Goal: Information Seeking & Learning: Learn about a topic

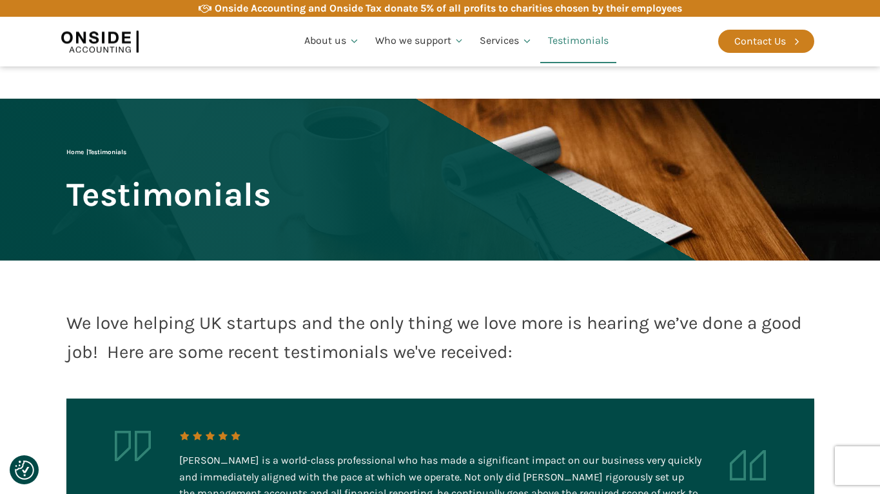
scroll to position [2433, 0]
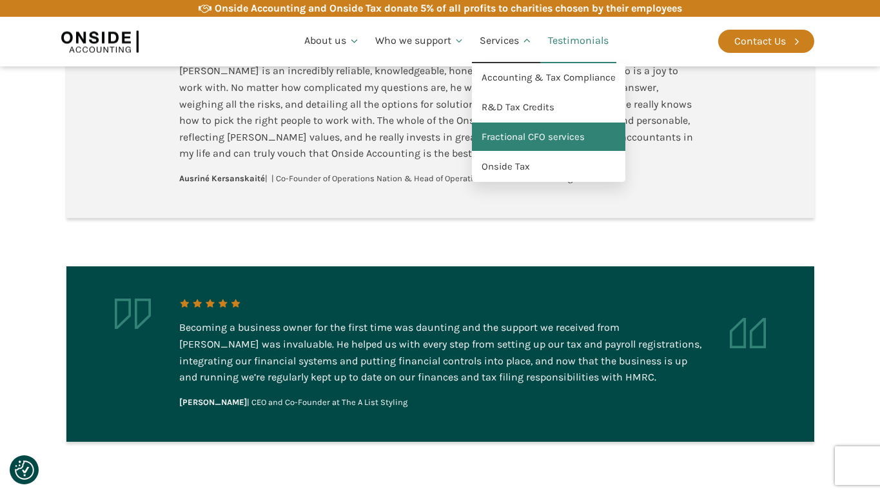
click at [512, 132] on link "Fractional CFO services" at bounding box center [548, 138] width 153 height 30
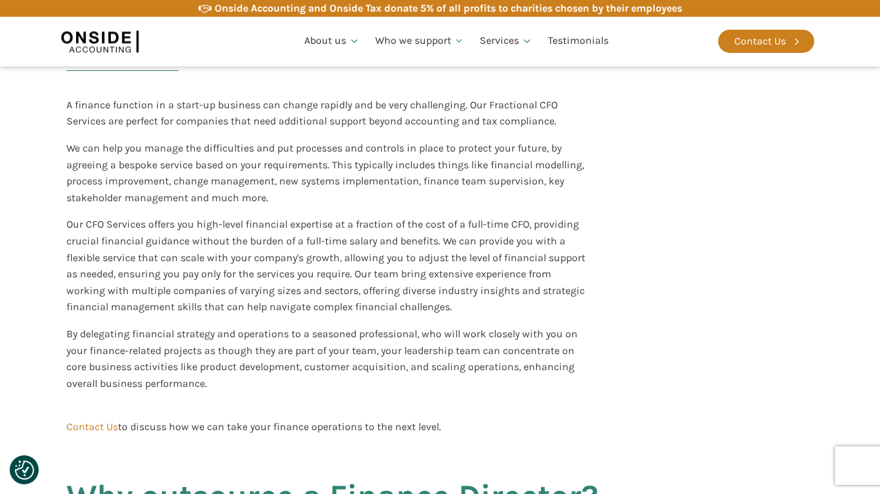
scroll to position [329, 0]
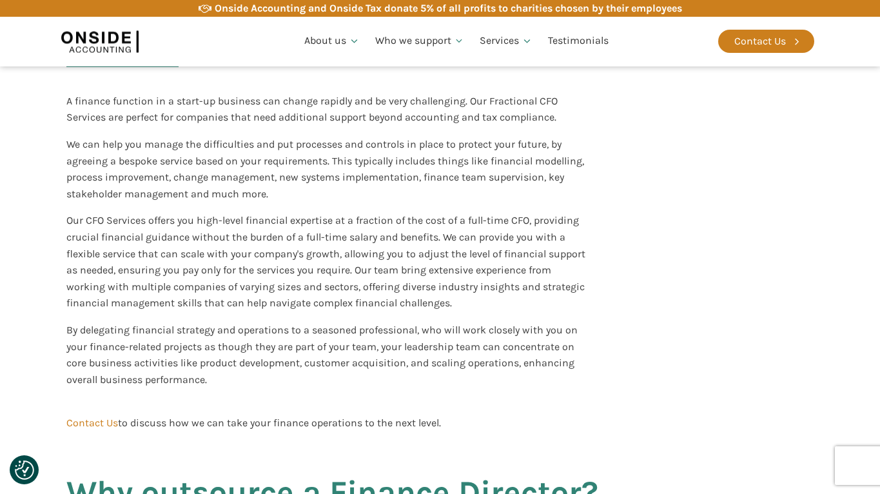
drag, startPoint x: 729, startPoint y: 292, endPoint x: 738, endPoint y: 288, distance: 10.1
click at [731, 292] on div "Need a CFO but aren’t ready for one full-time? A finance function in a start-up…" at bounding box center [441, 190] width 774 height 516
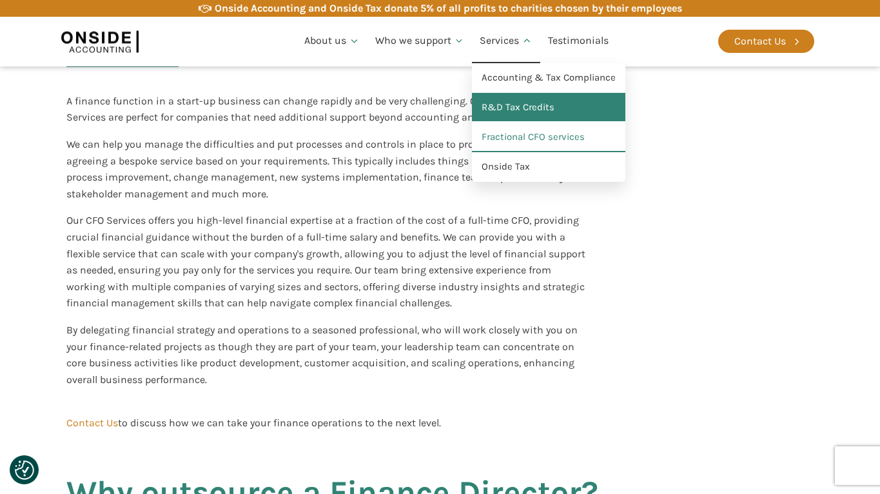
click at [501, 105] on link "R&D Tax Credits" at bounding box center [548, 108] width 153 height 30
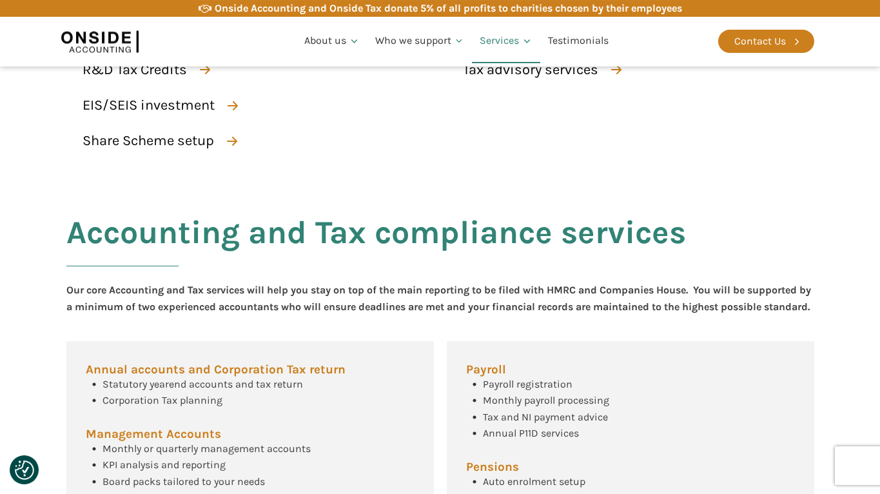
scroll to position [280, 0]
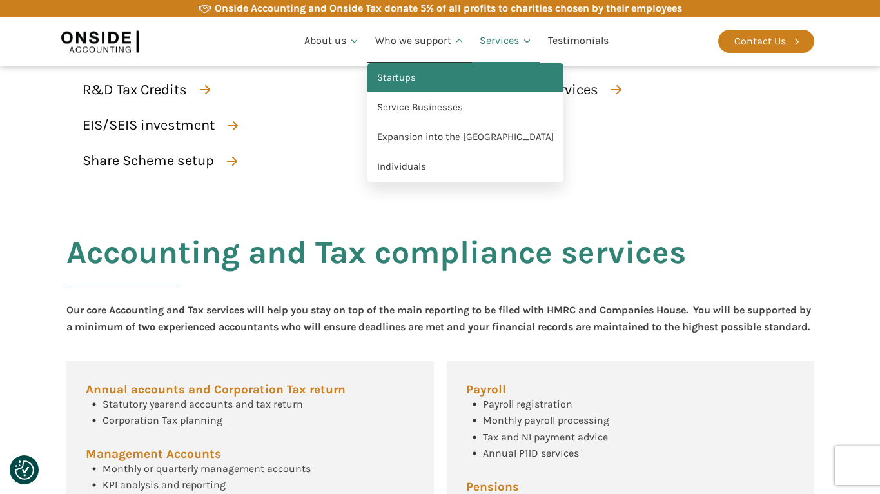
click at [401, 72] on link "Startups" at bounding box center [466, 78] width 196 height 30
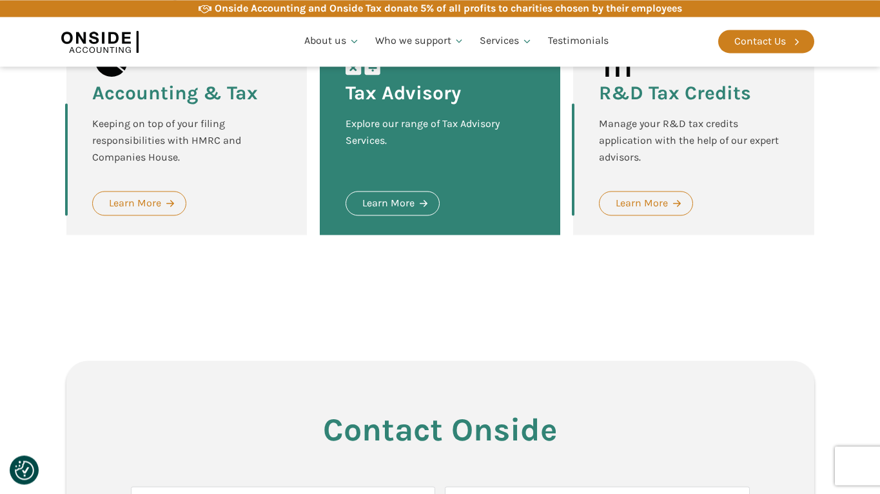
scroll to position [1578, 0]
click at [515, 284] on div "Our Services Onside offer a vast range of accountancy, tax and other advisory s…" at bounding box center [441, 85] width 774 height 431
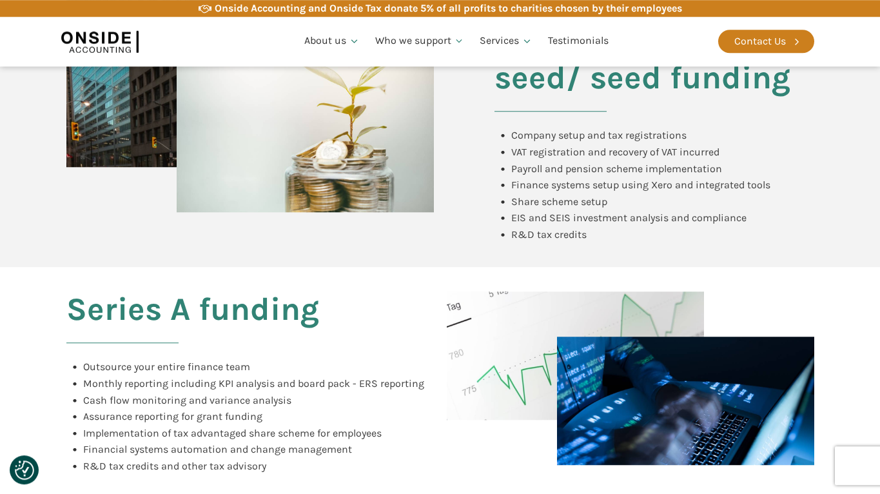
scroll to position [723, 0]
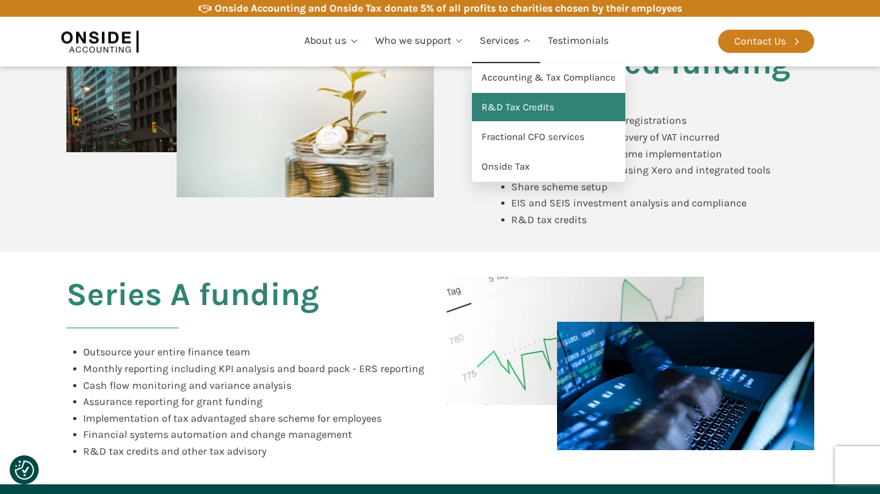
click at [504, 110] on link "R&D Tax Credits" at bounding box center [548, 108] width 153 height 30
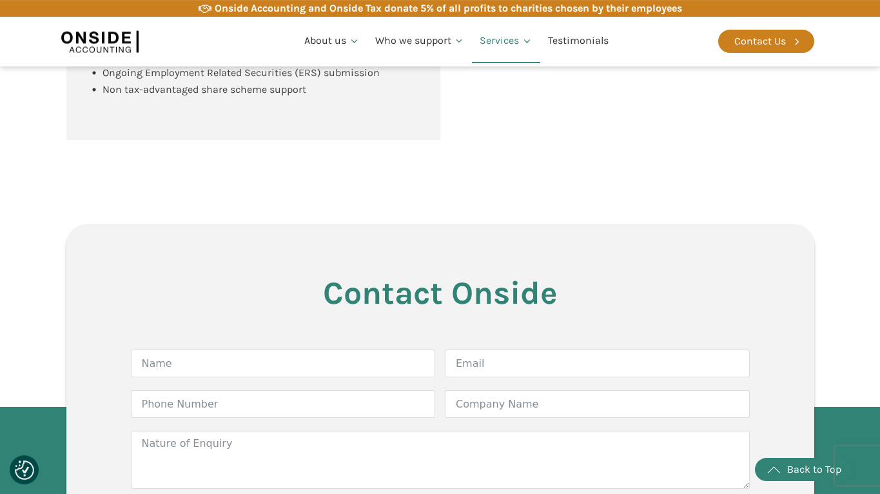
scroll to position [1727, 0]
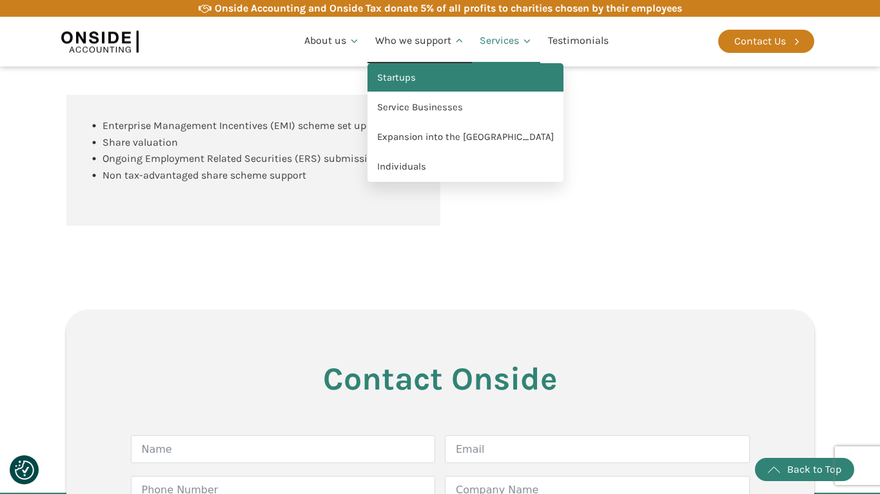
click at [399, 77] on link "Startups" at bounding box center [466, 78] width 196 height 30
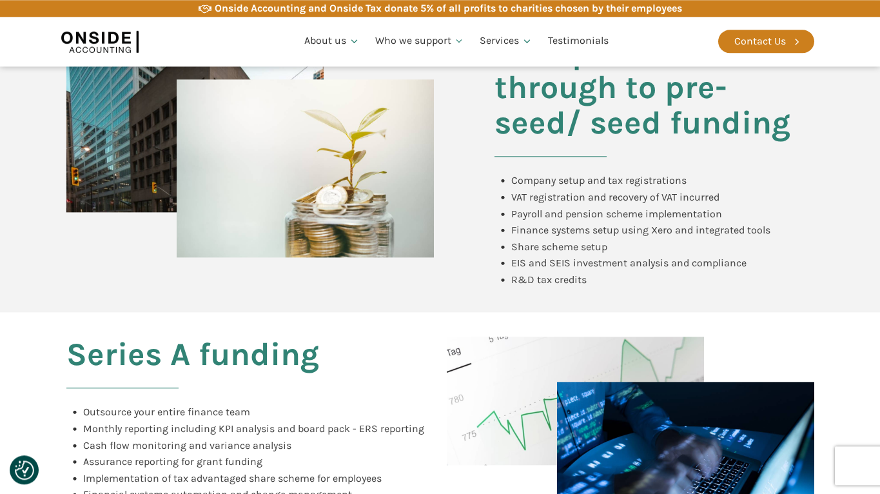
scroll to position [526, 0]
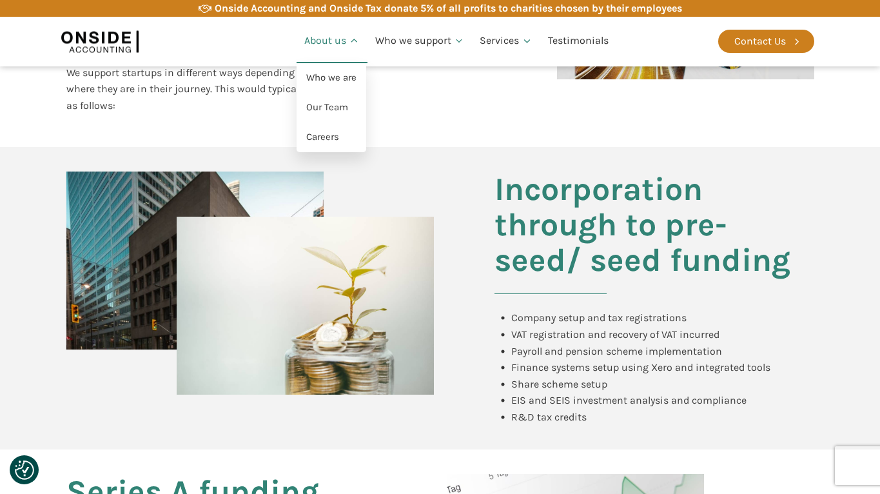
click at [328, 42] on link "About us" at bounding box center [332, 41] width 71 height 44
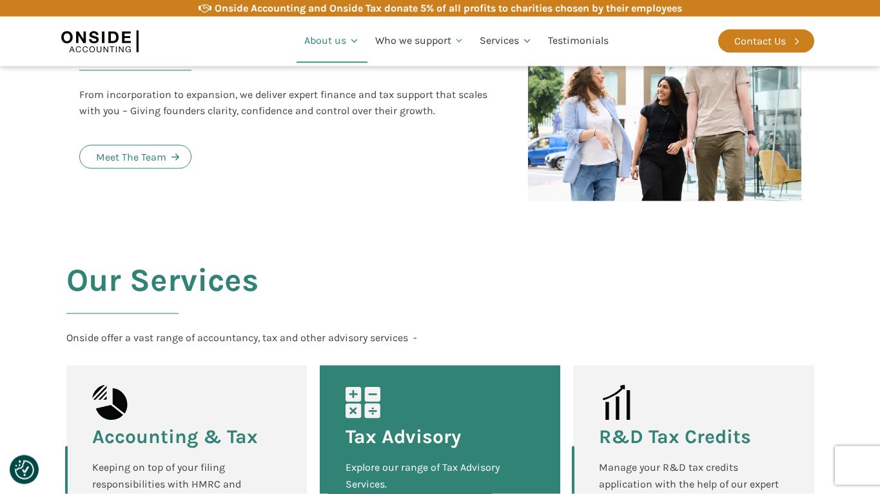
scroll to position [1447, 0]
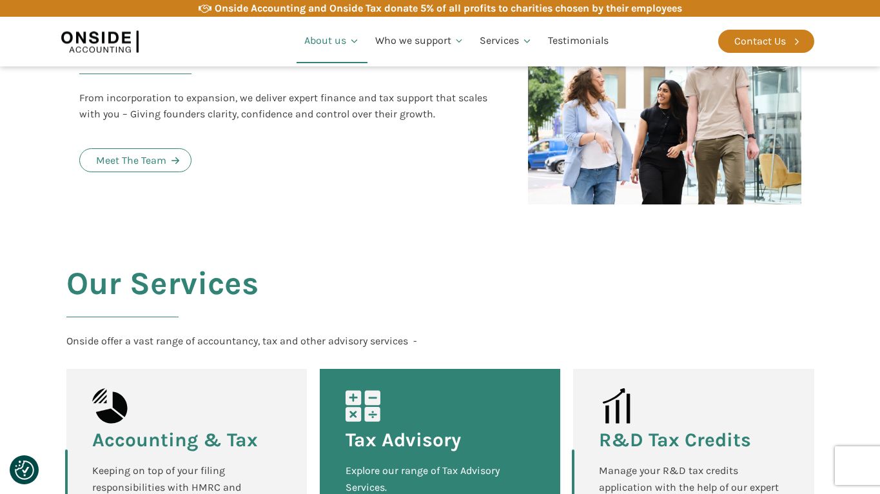
click at [409, 152] on div "Our Team From incorporation to expansion, we deliver expert finance and tax sup…" at bounding box center [290, 114] width 449 height 208
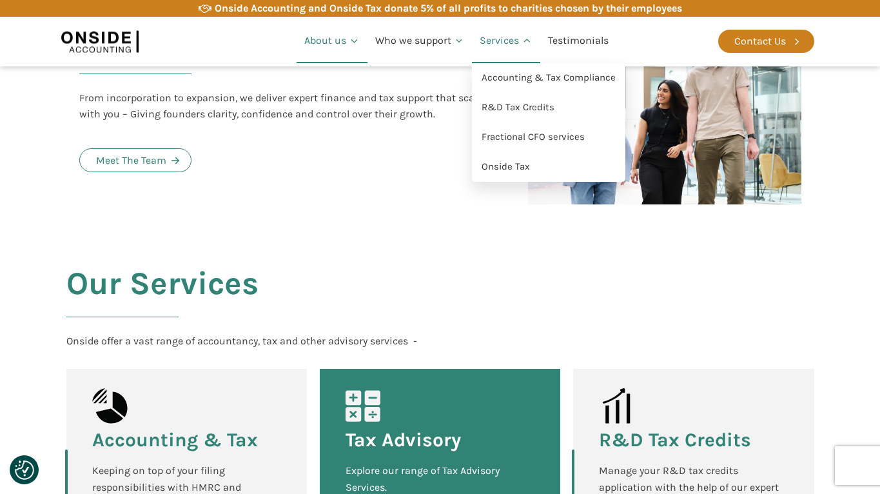
click at [491, 37] on link "Services" at bounding box center [506, 41] width 68 height 44
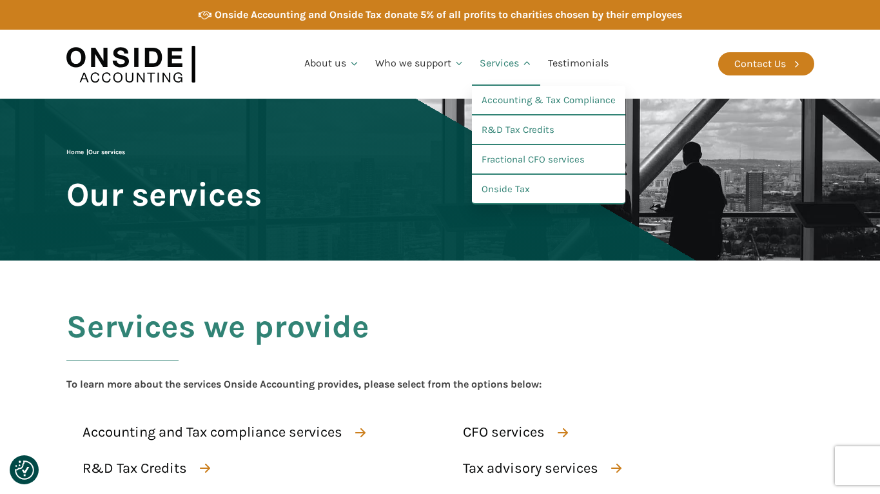
click at [500, 63] on link "Services" at bounding box center [506, 64] width 68 height 44
click at [495, 133] on link "R&D Tax Credits" at bounding box center [548, 130] width 153 height 30
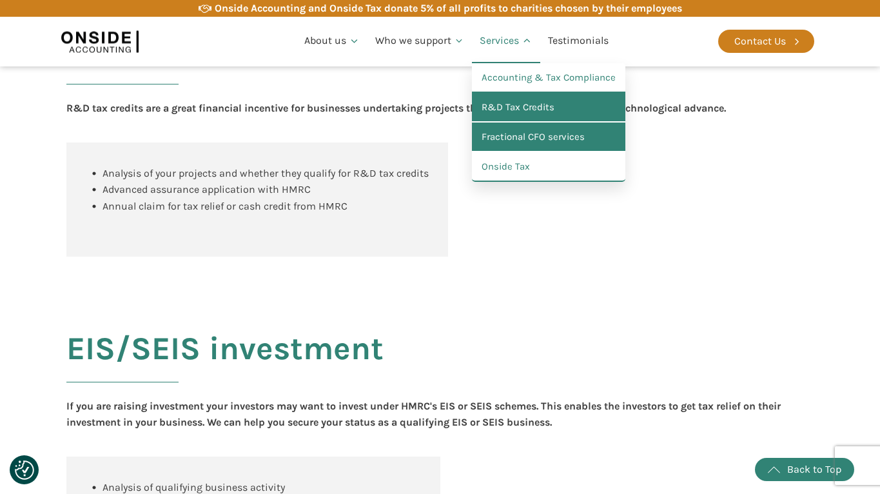
scroll to position [1069, 0]
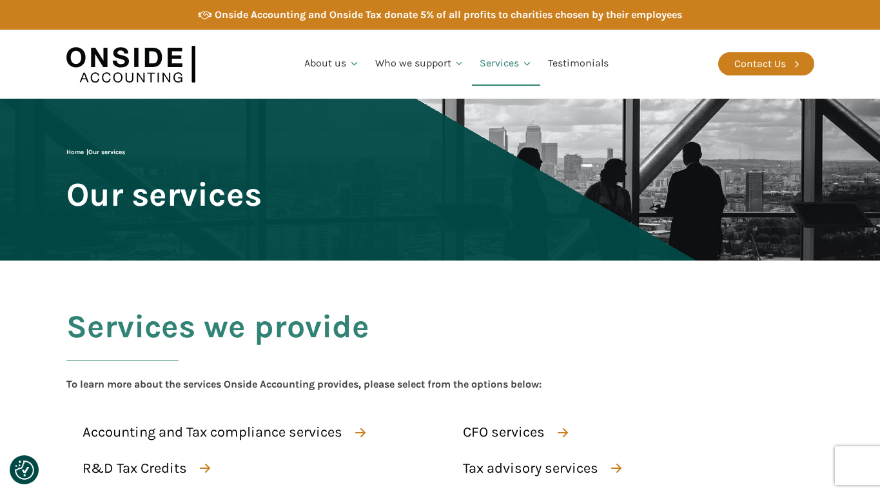
scroll to position [1069, 0]
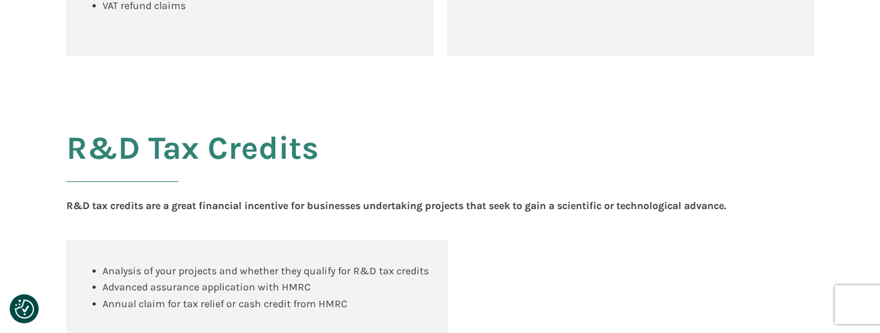
click at [514, 274] on div "Analysis of your projects and whether they qualify for R&D tax credits Advanced…" at bounding box center [440, 297] width 748 height 114
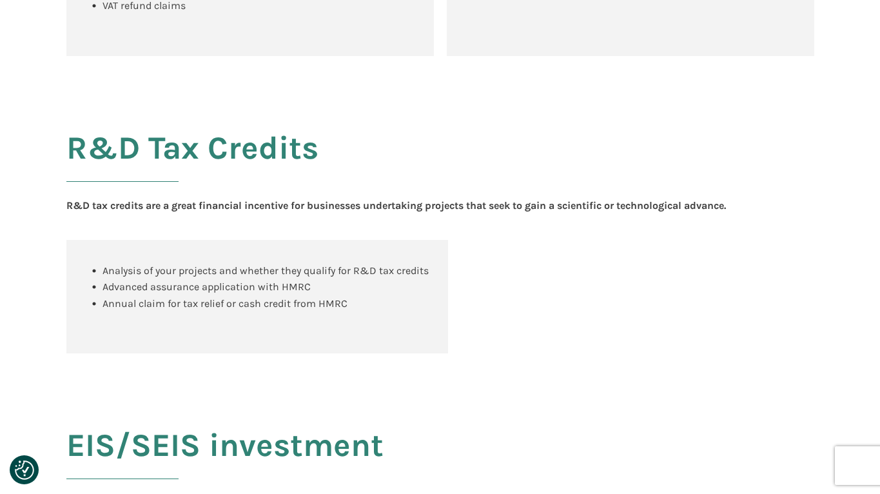
click at [665, 302] on div "Analysis of your projects and whether they qualify for R&D tax credits Advanced…" at bounding box center [440, 297] width 748 height 114
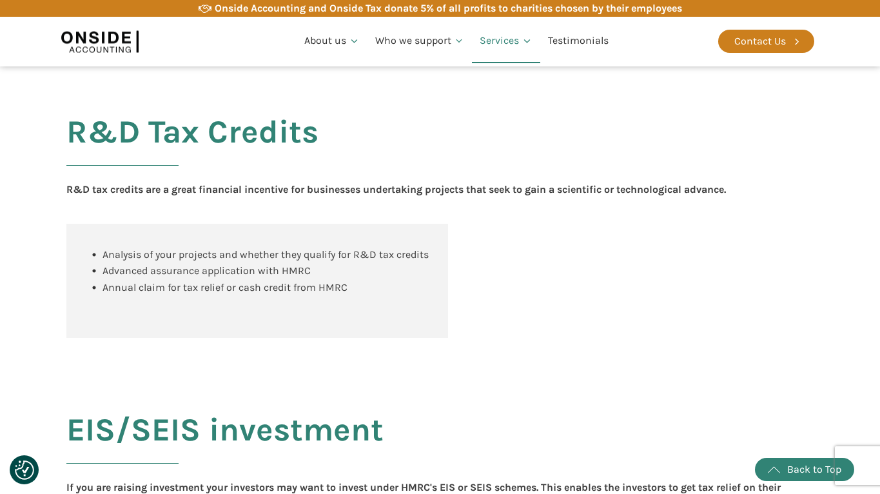
scroll to position [1052, 0]
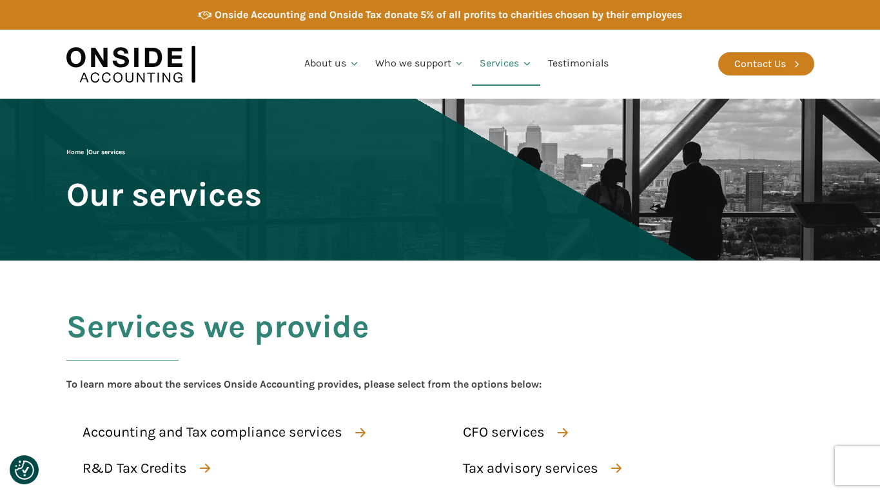
scroll to position [1052, 0]
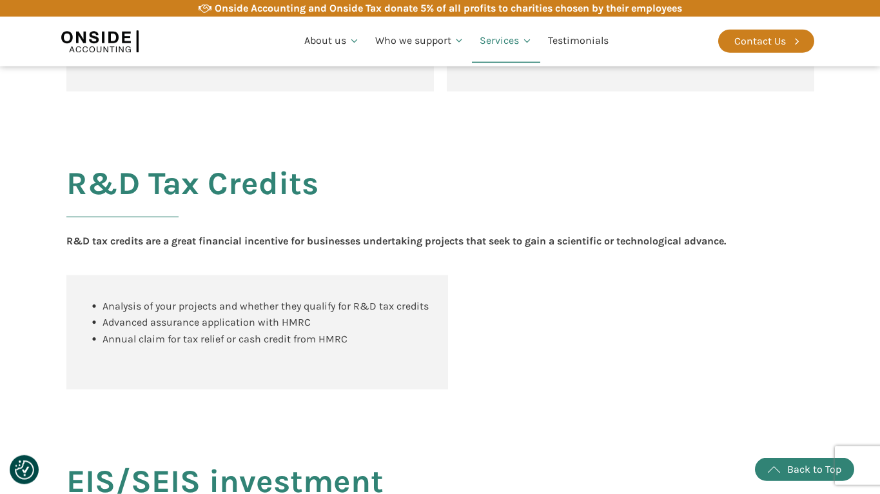
scroll to position [921, 0]
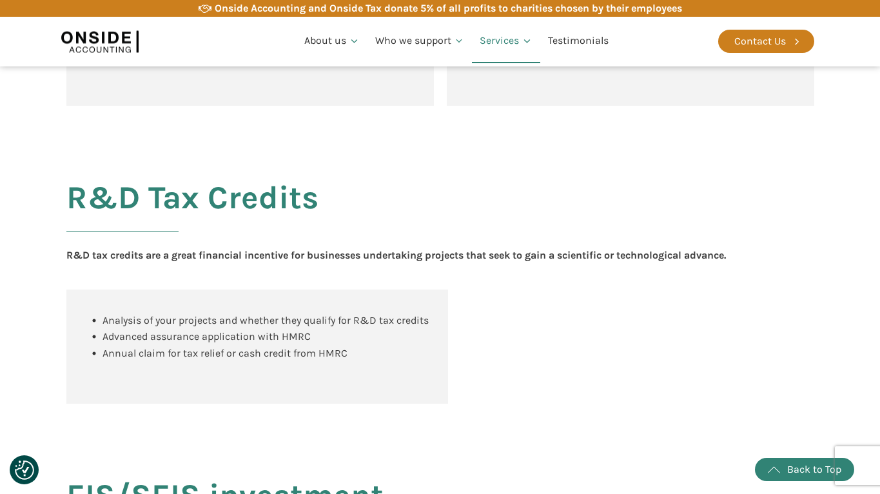
click at [125, 384] on div "Analysis of your projects and whether they qualify for R&D tax credits Advanced…" at bounding box center [257, 347] width 382 height 114
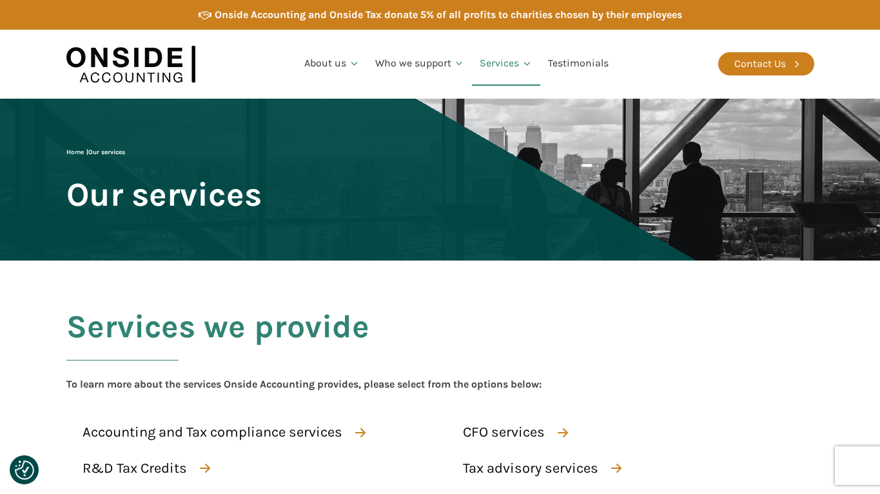
scroll to position [921, 0]
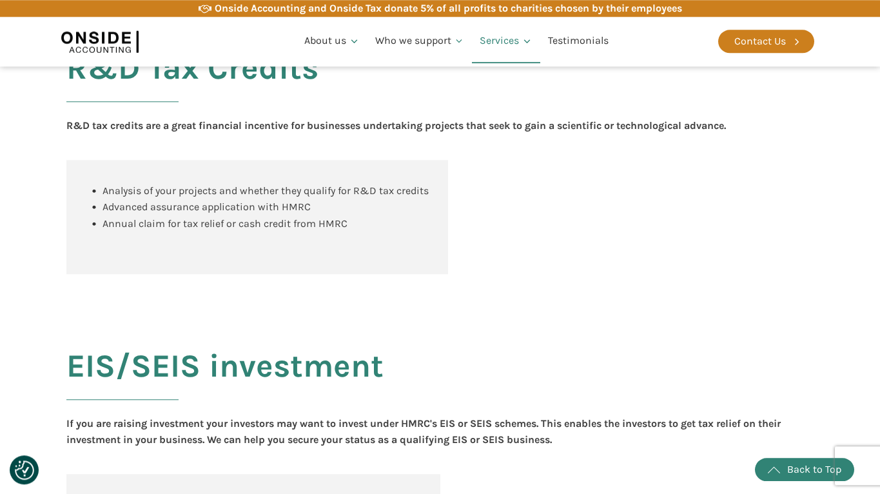
scroll to position [1052, 0]
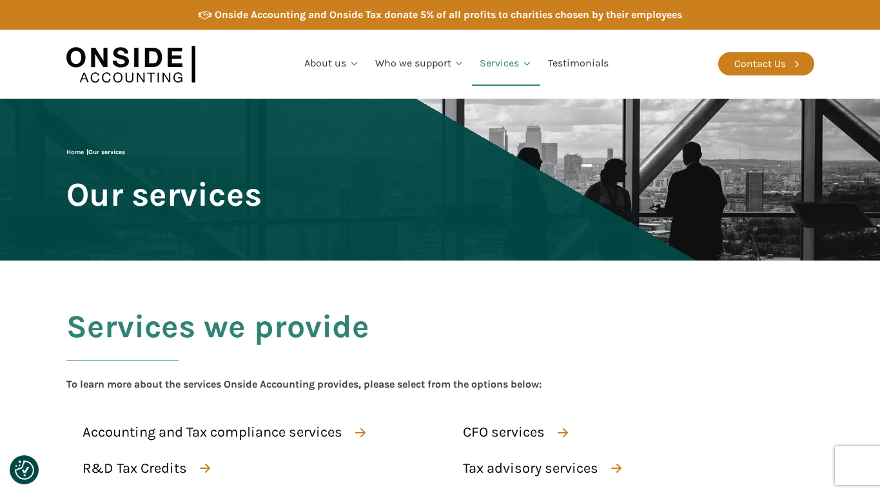
scroll to position [1052, 0]
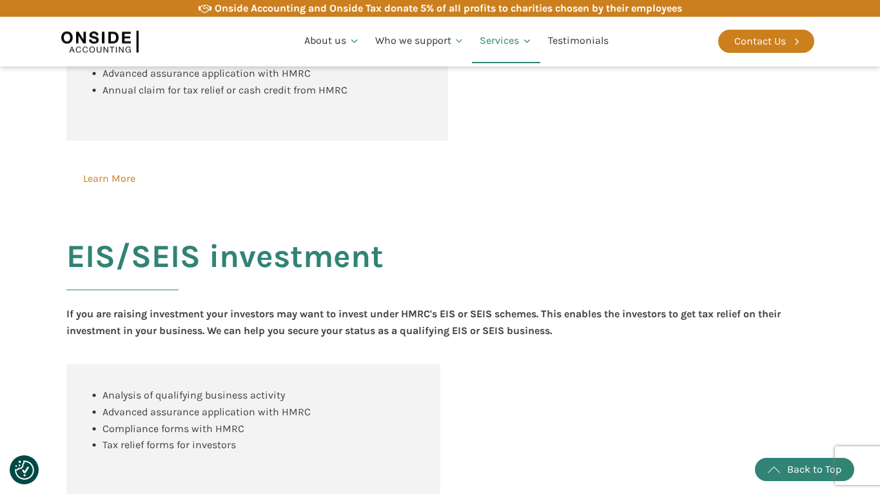
scroll to position [1118, 0]
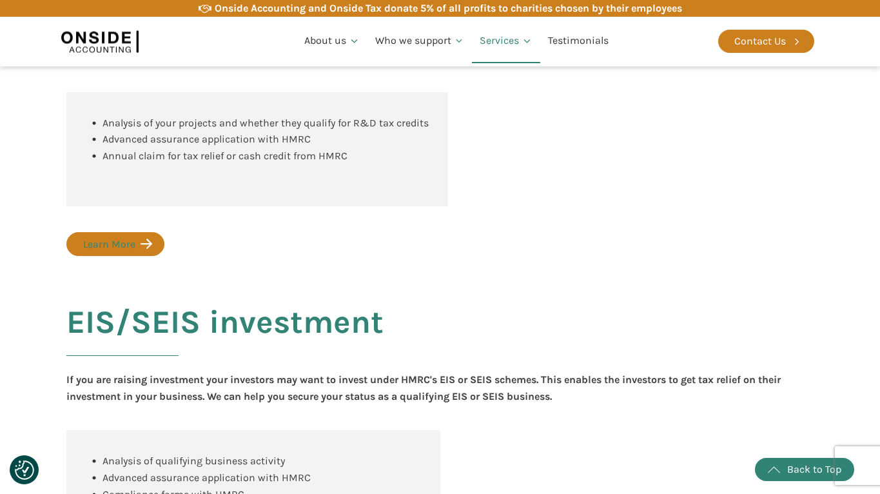
click at [113, 236] on div "Learn More" at bounding box center [109, 244] width 52 height 17
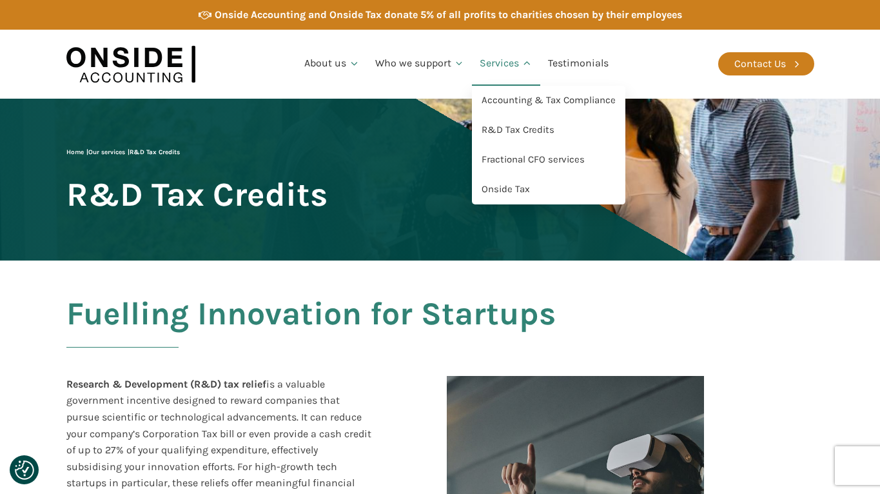
click at [504, 66] on link "Services" at bounding box center [506, 64] width 68 height 44
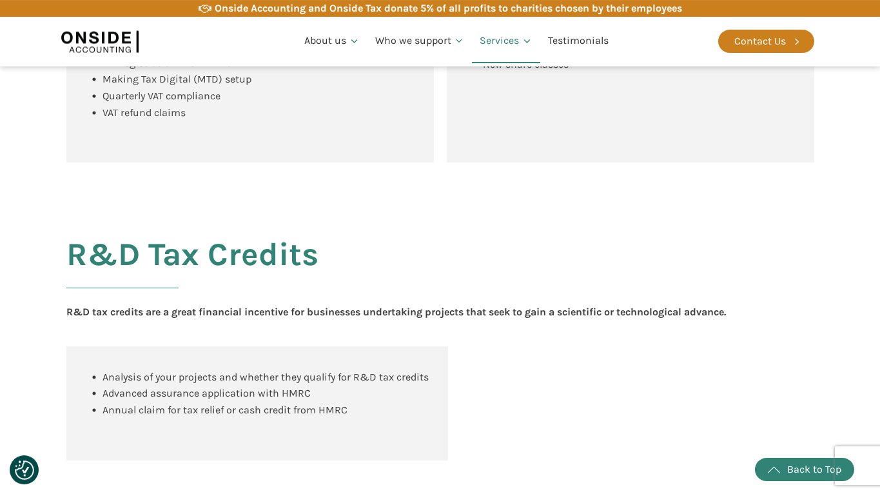
scroll to position [855, 0]
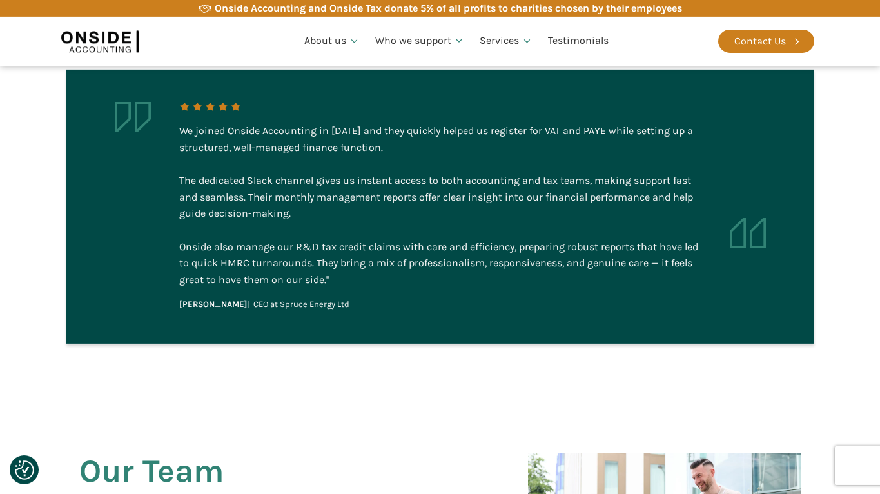
scroll to position [2696, 0]
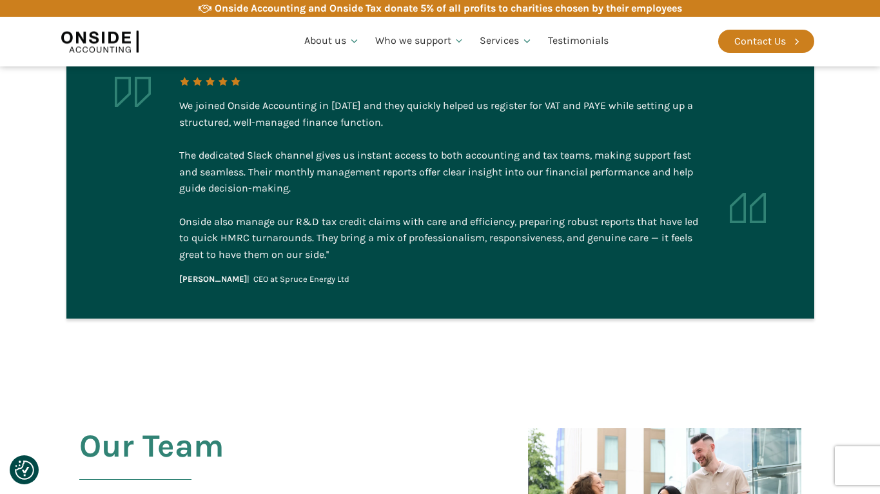
click at [409, 124] on div "We joined Onside Accounting in 2023 and they quickly helped us register for VAT…" at bounding box center [440, 179] width 522 height 165
click at [181, 97] on div "We joined Onside Accounting in 2023 and they quickly helped us register for VAT…" at bounding box center [440, 179] width 522 height 165
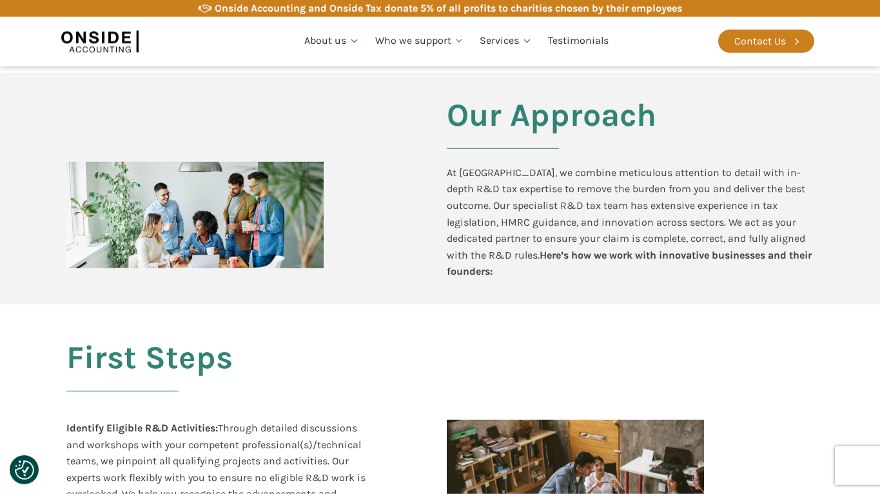
scroll to position [1052, 0]
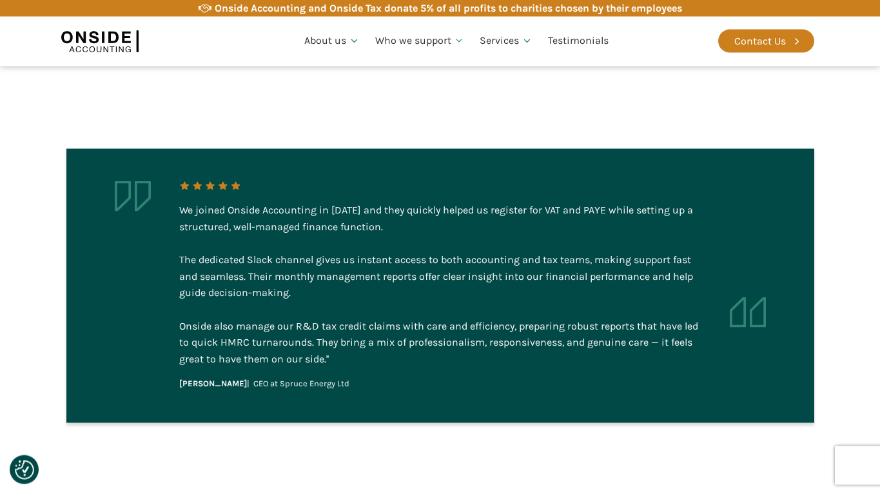
scroll to position [2631, 0]
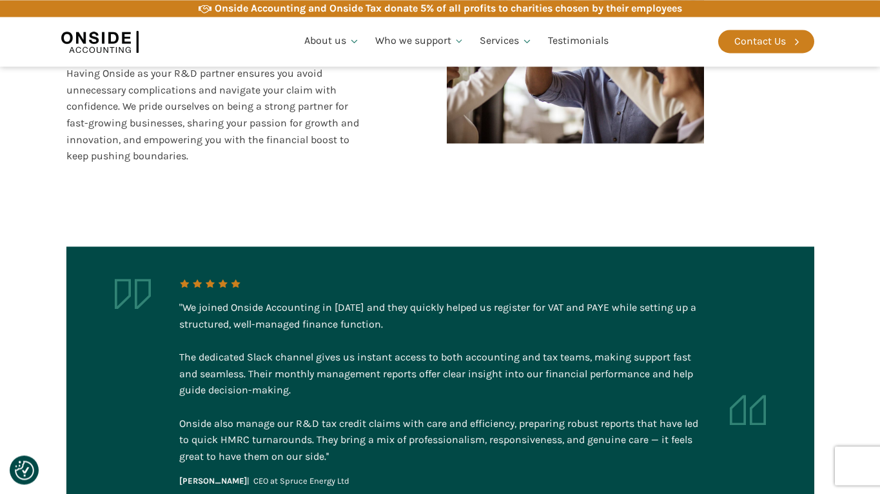
scroll to position [2631, 0]
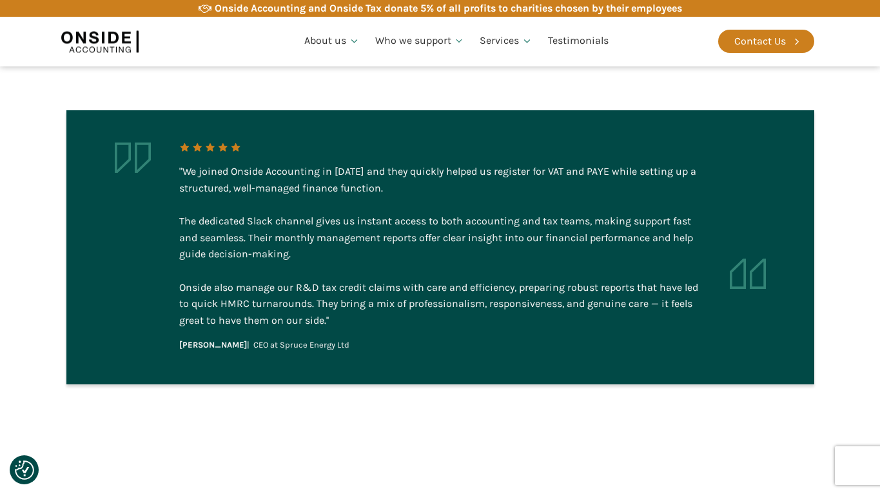
click at [58, 103] on div ""We joined Onside Accounting in 2023 and they quickly helped us register for VA…" at bounding box center [441, 247] width 774 height 371
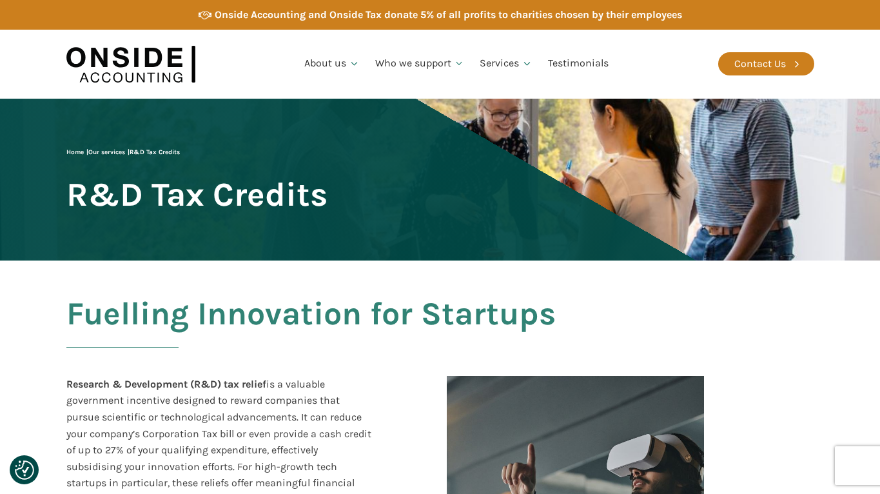
scroll to position [2631, 0]
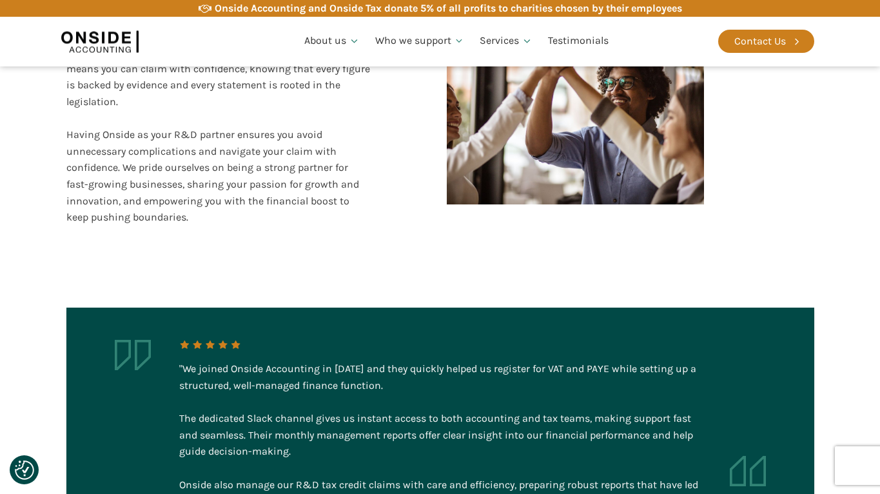
scroll to position [2696, 0]
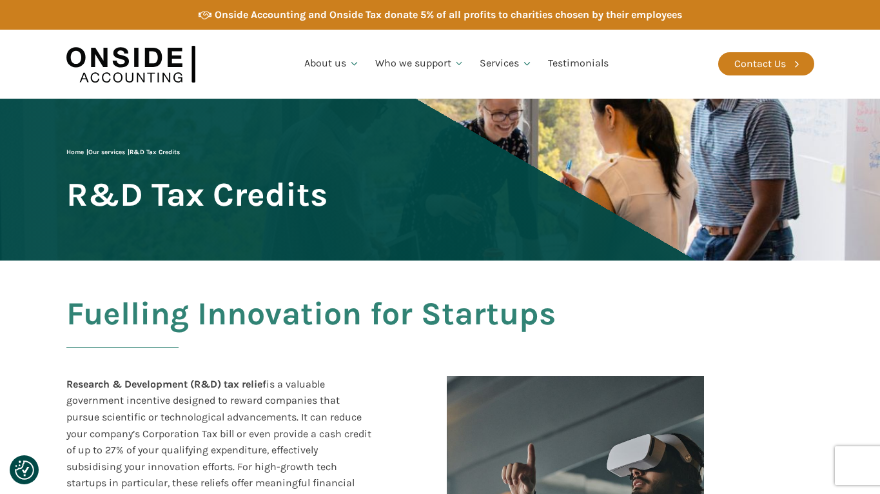
scroll to position [2696, 0]
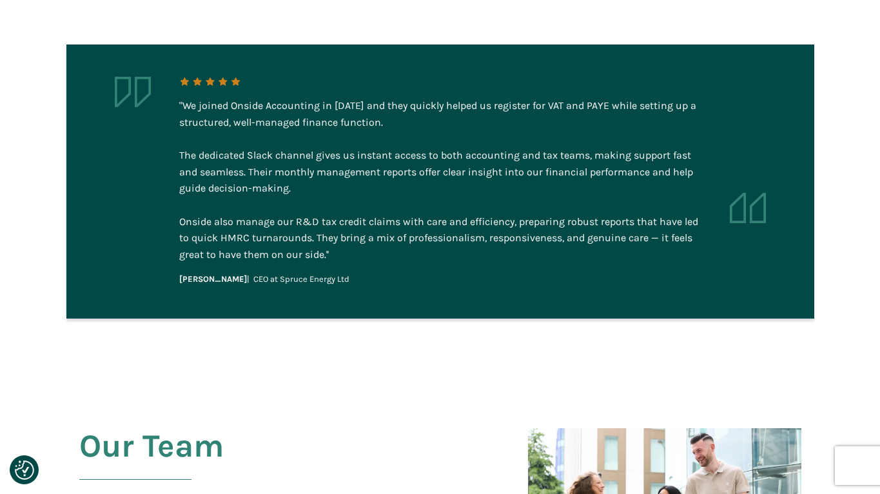
click at [373, 288] on aside ""We joined Onside Accounting in [DATE] and they quickly helped us register for …" at bounding box center [440, 181] width 748 height 274
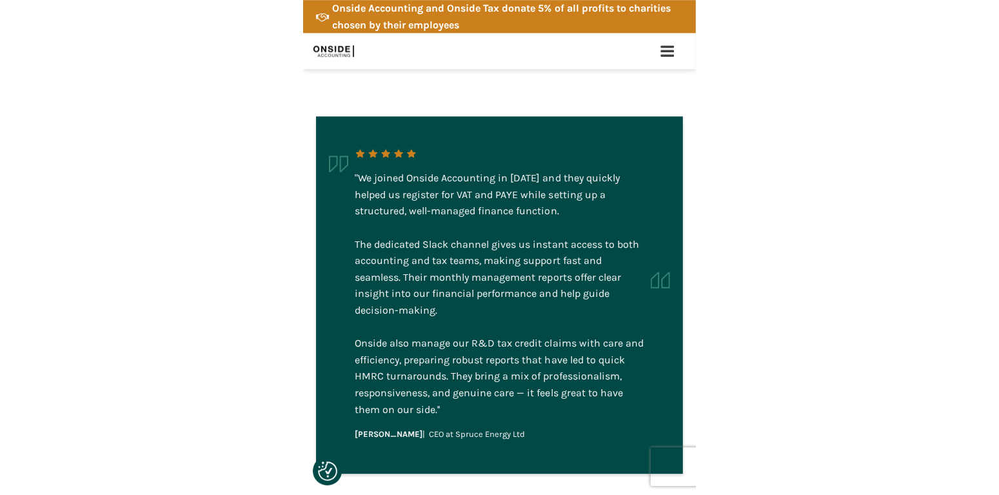
scroll to position [2566, 0]
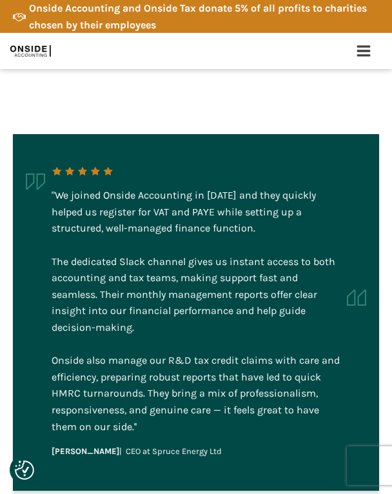
click at [167, 95] on div ""We joined Onside Accounting in [DATE] and they quickly helped us register for …" at bounding box center [196, 312] width 392 height 453
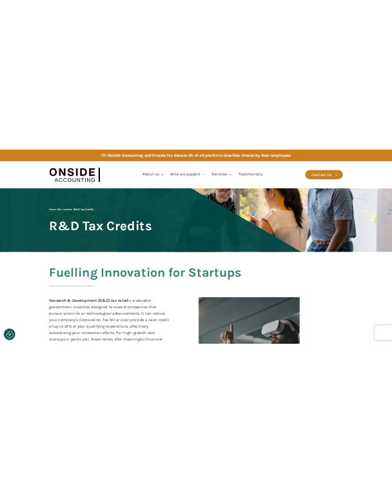
scroll to position [2566, 0]
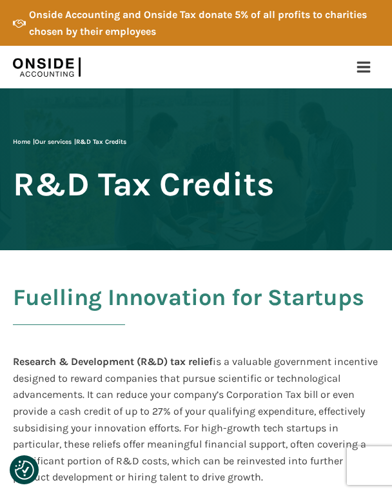
scroll to position [2566, 0]
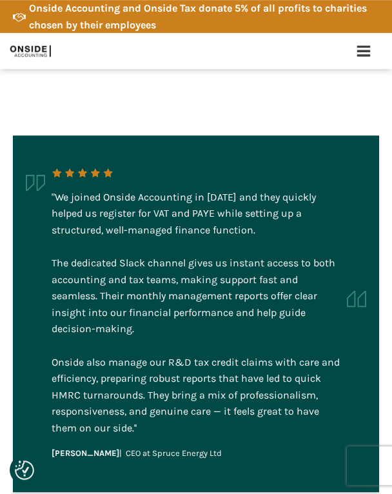
scroll to position [2631, 0]
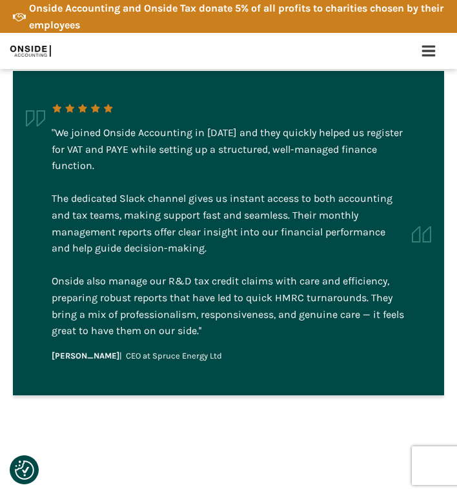
scroll to position [2371, 0]
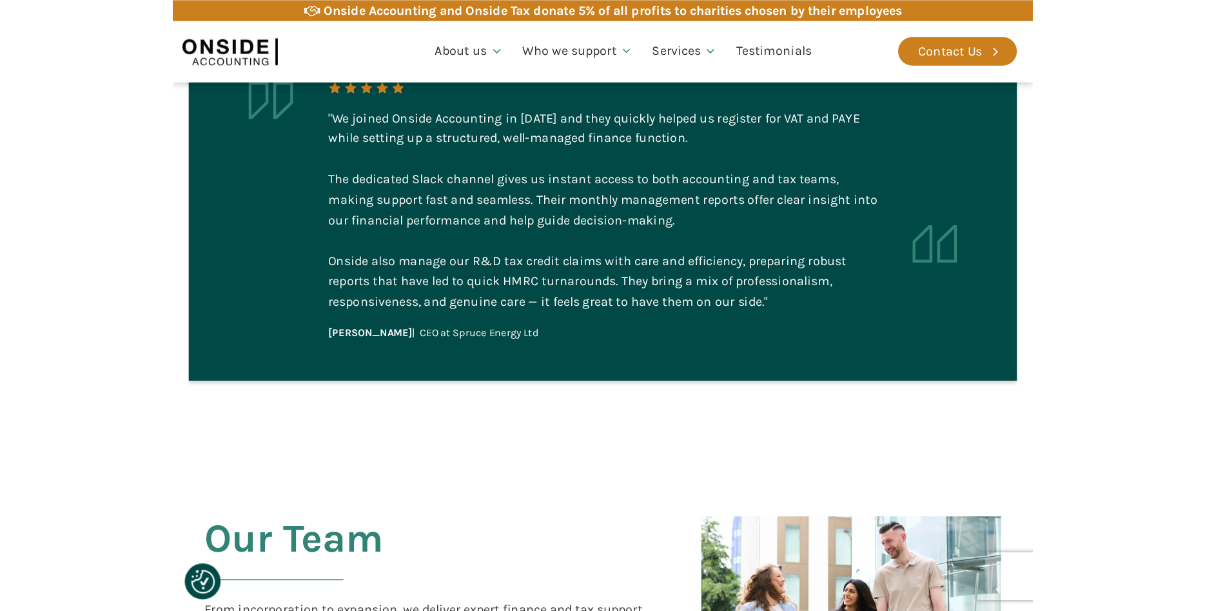
scroll to position [2775, 0]
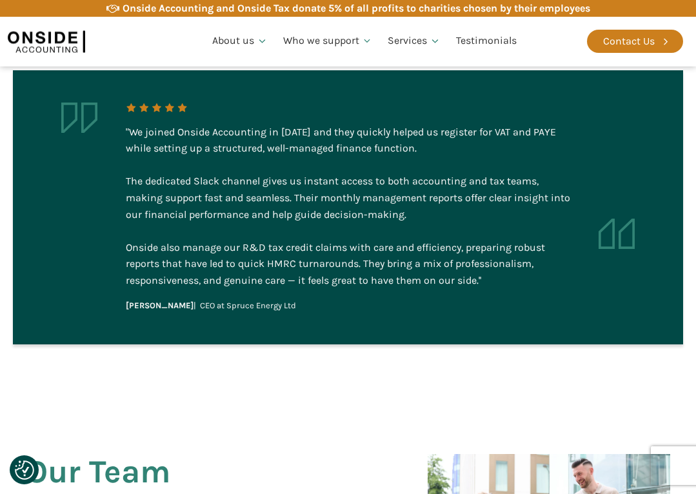
click at [456, 346] on div ""We joined Onside Accounting in [DATE] and they quickly helped us register for …" at bounding box center [348, 207] width 696 height 371
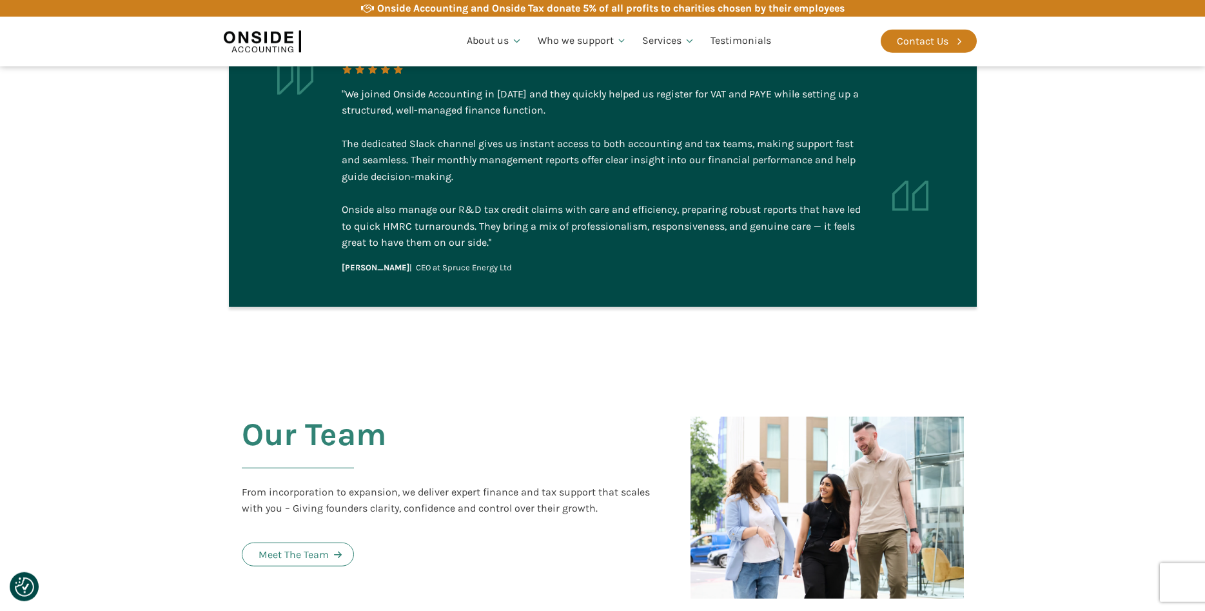
scroll to position [2511, 0]
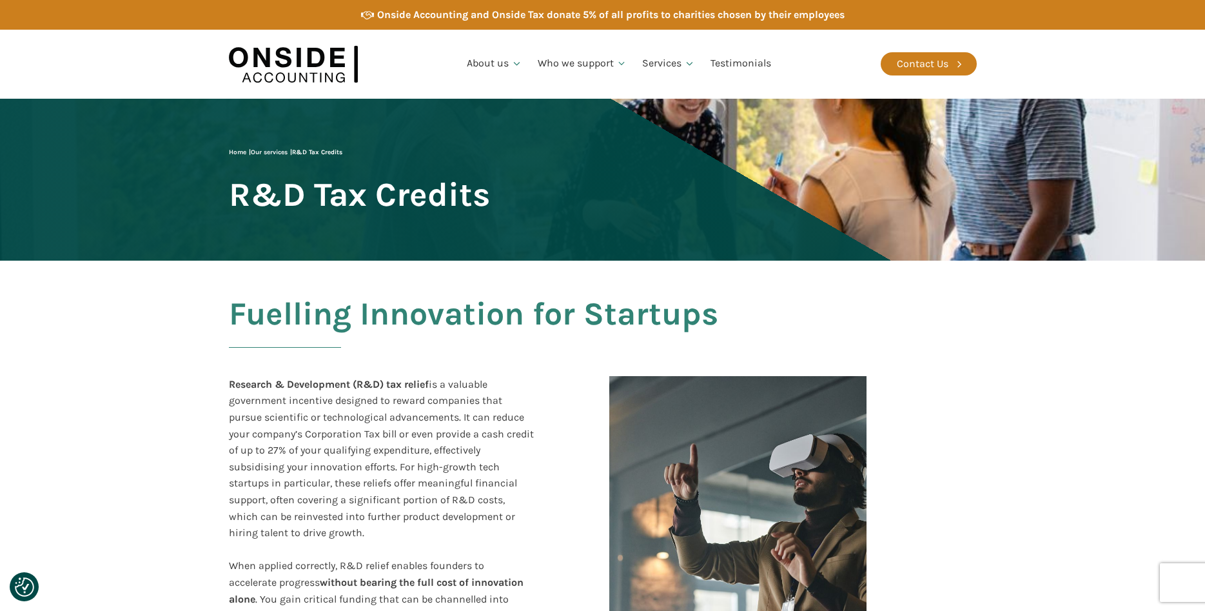
scroll to position [2511, 0]
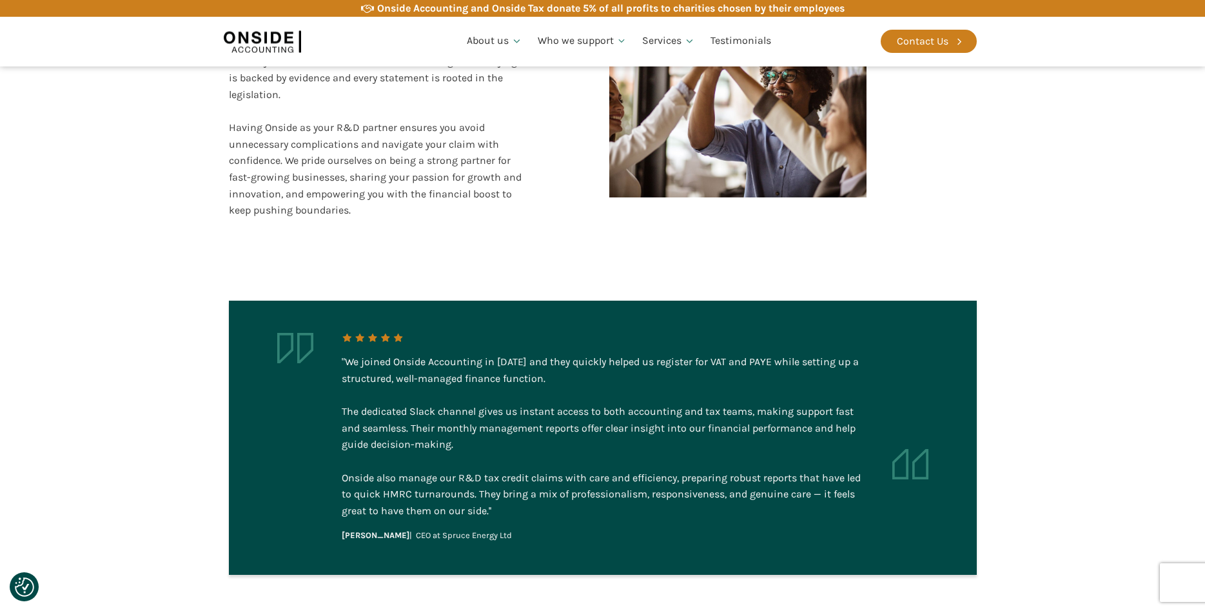
scroll to position [2631, 0]
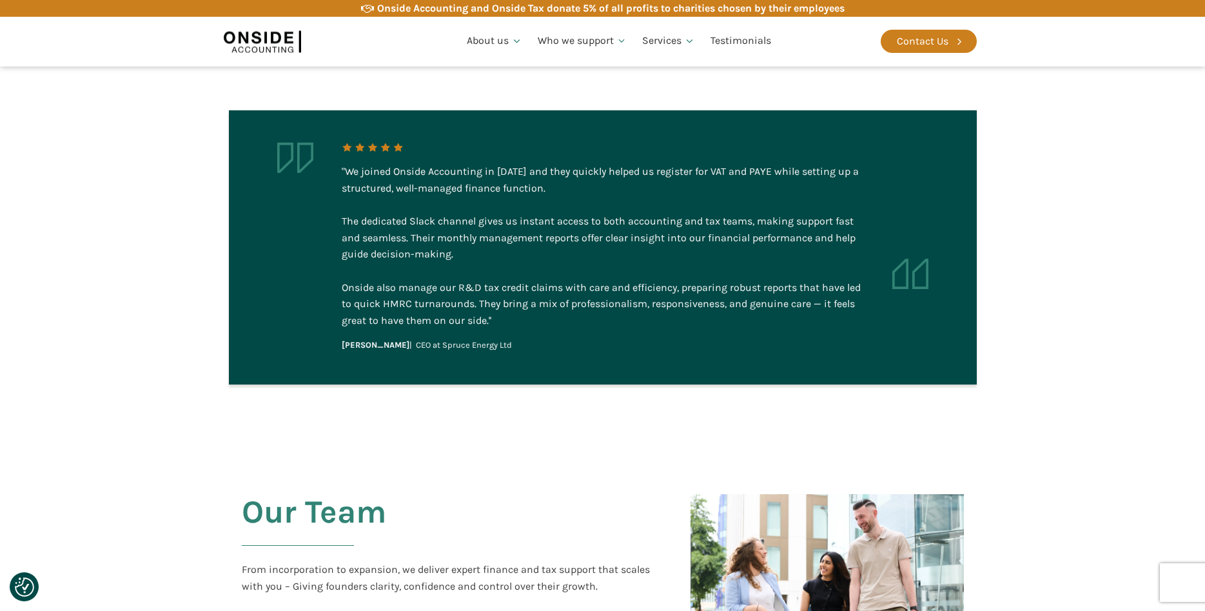
click at [916, 269] on img at bounding box center [910, 274] width 36 height 30
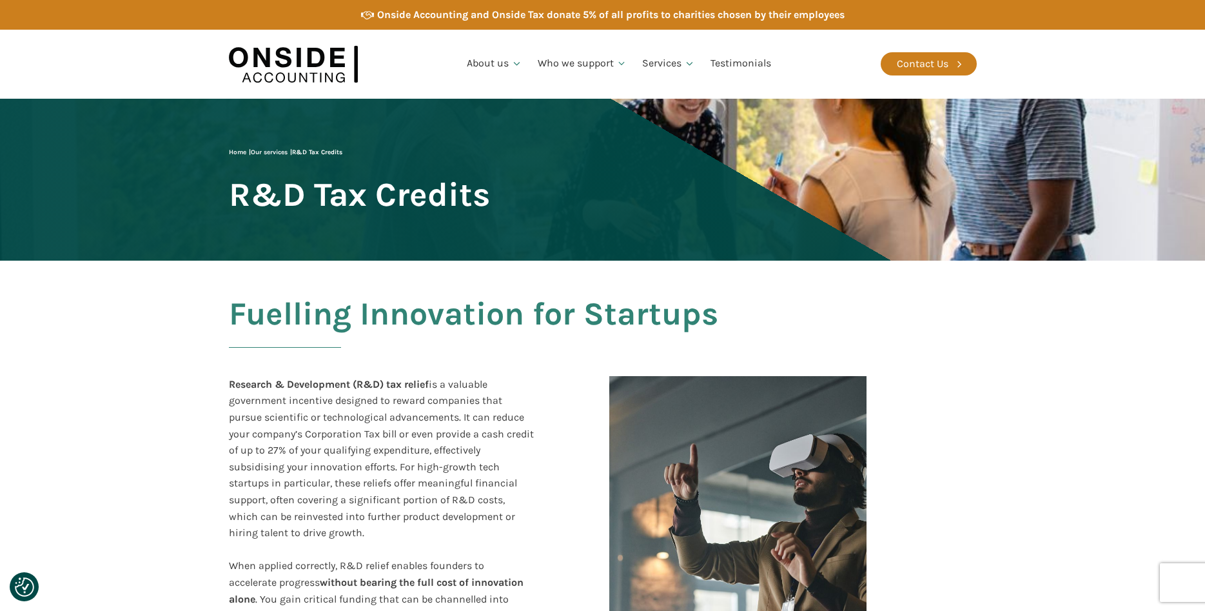
scroll to position [2631, 0]
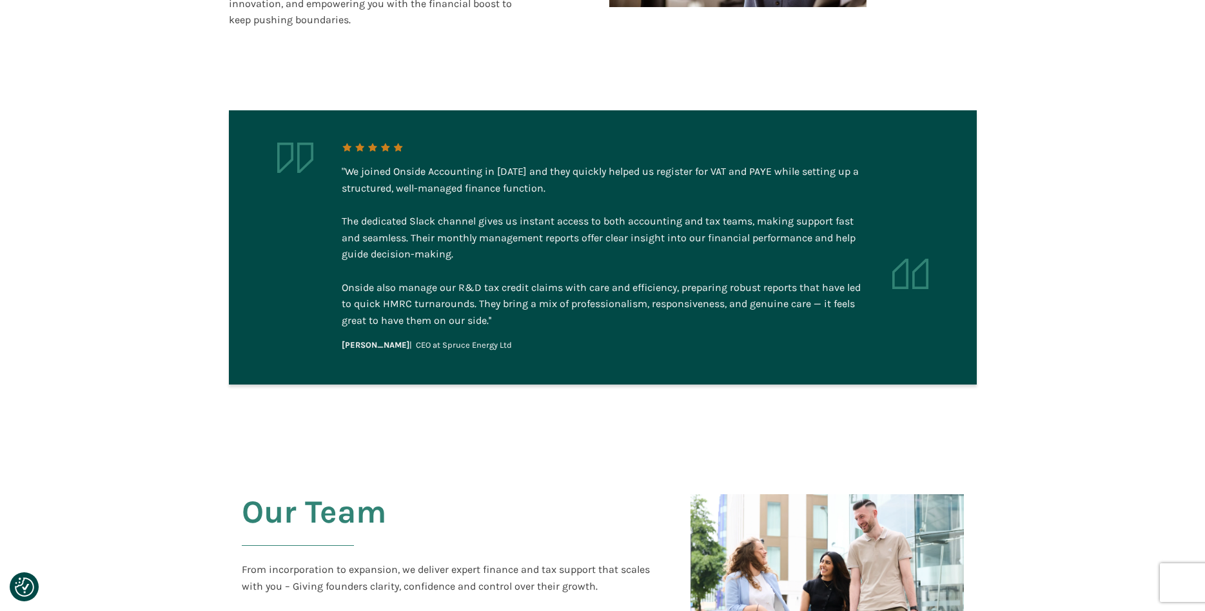
click at [73, 81] on section ""We joined Onside Accounting in 2023 and they quickly helped us register for VA…" at bounding box center [602, 247] width 1205 height 371
click at [903, 259] on img at bounding box center [910, 274] width 36 height 30
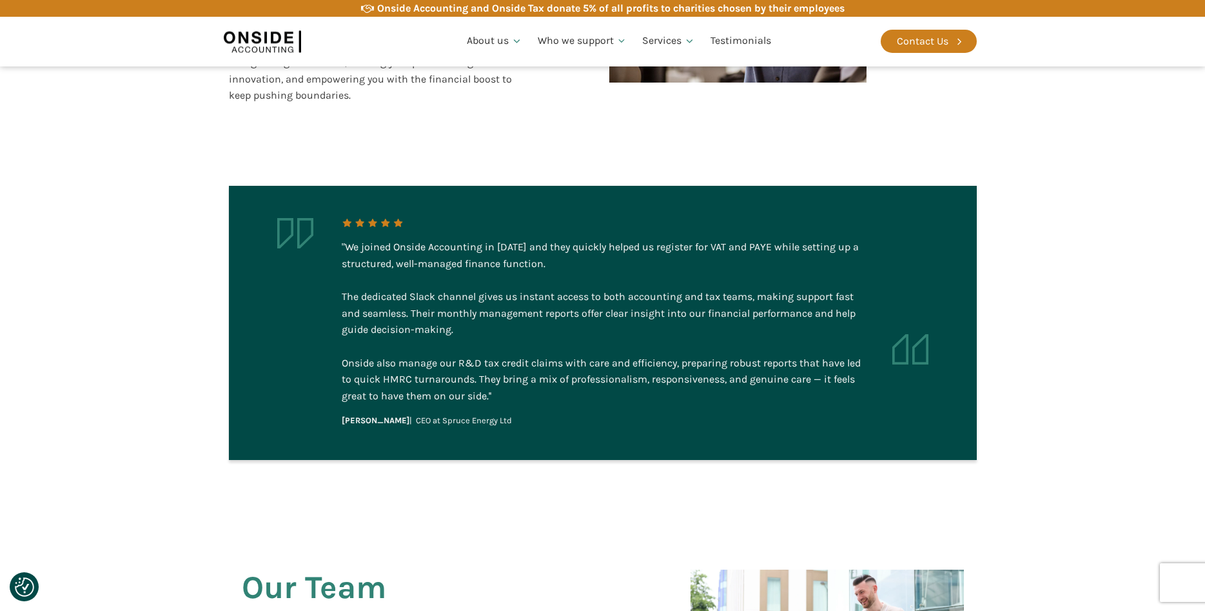
scroll to position [2510, 0]
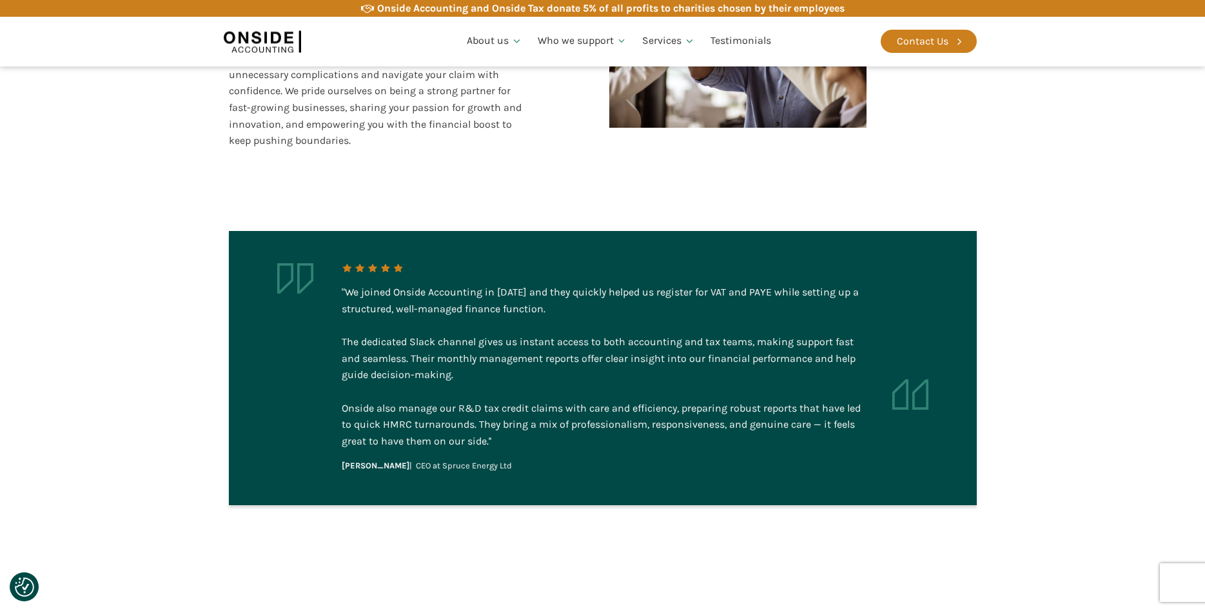
click at [907, 386] on img at bounding box center [910, 394] width 36 height 30
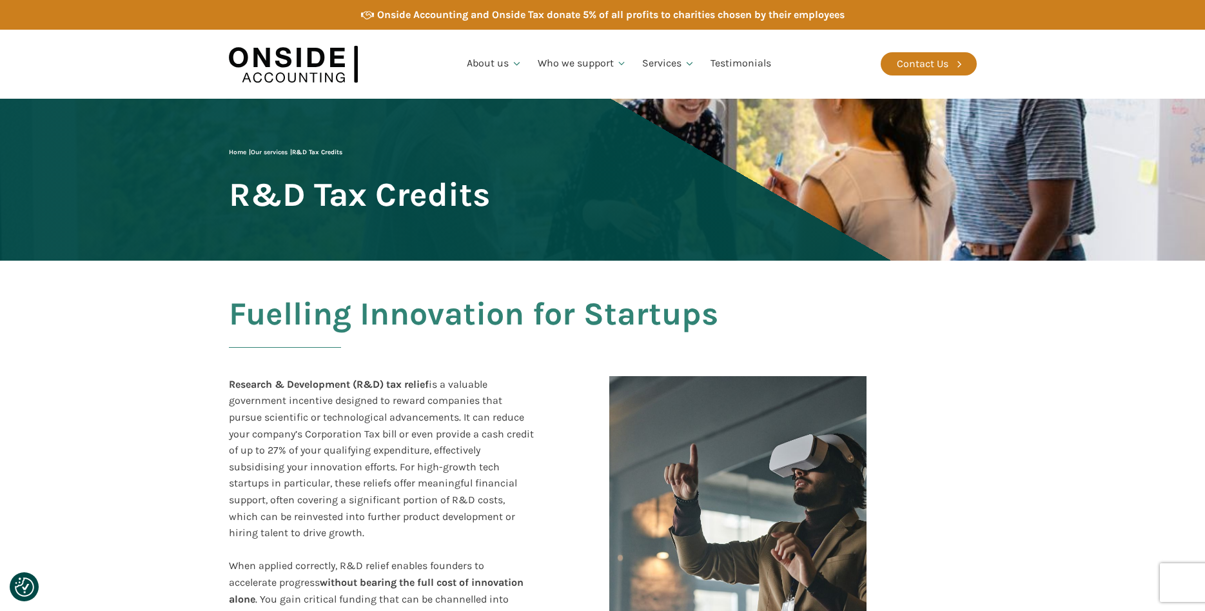
scroll to position [2510, 0]
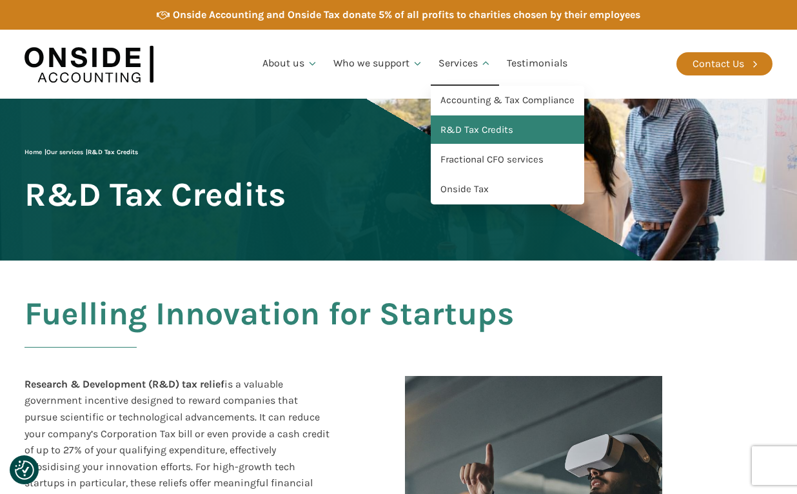
click at [454, 128] on link "R&D Tax Credits" at bounding box center [507, 130] width 153 height 30
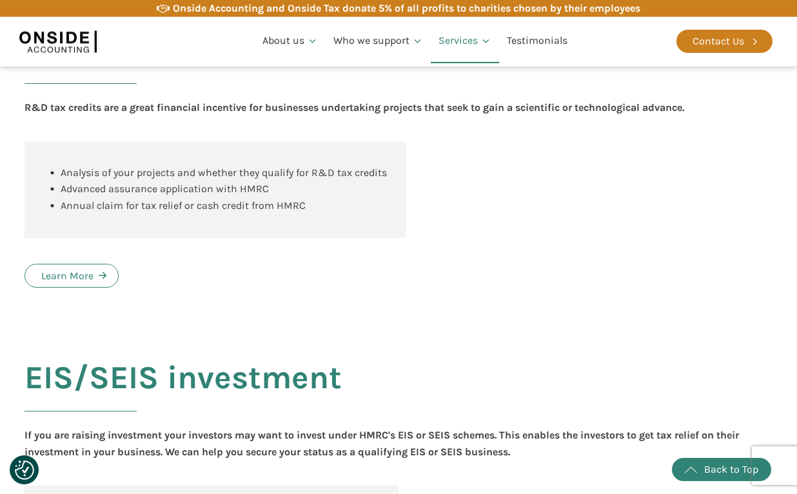
scroll to position [1051, 0]
click at [56, 35] on img at bounding box center [57, 41] width 77 height 30
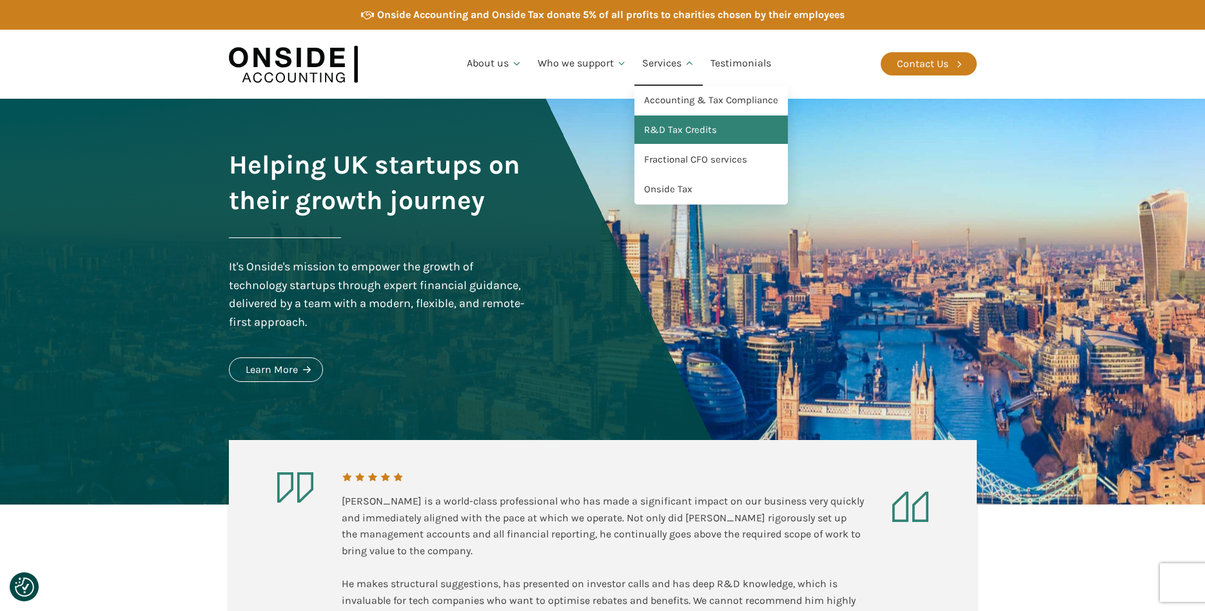
click at [672, 127] on link "R&D Tax Credits" at bounding box center [710, 130] width 153 height 30
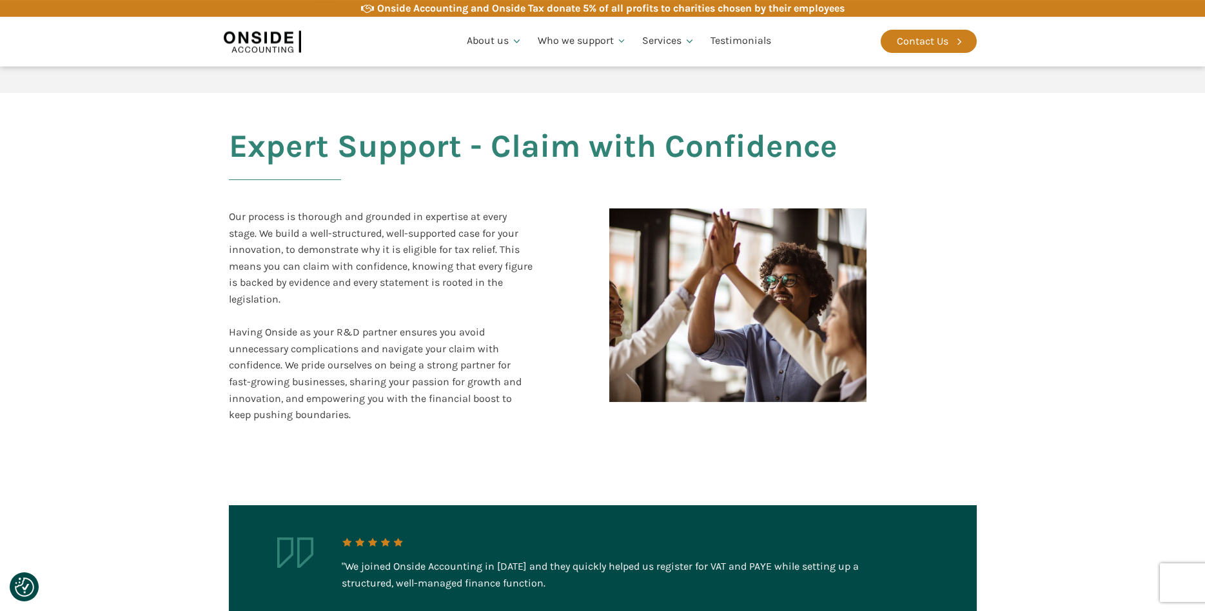
scroll to position [2433, 0]
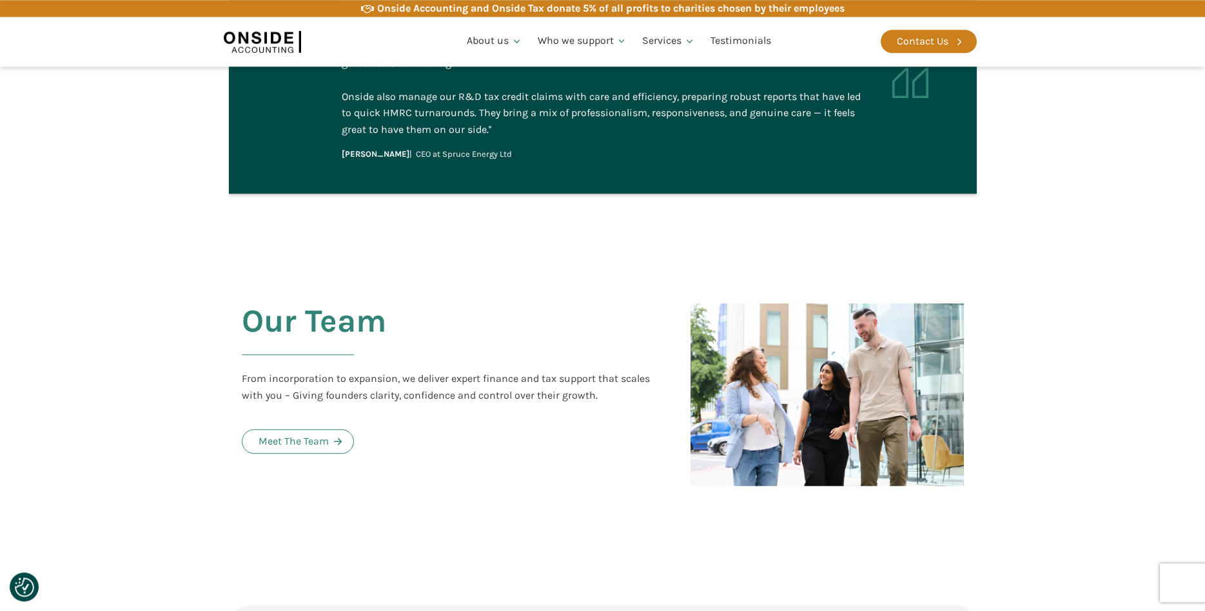
scroll to position [2828, 0]
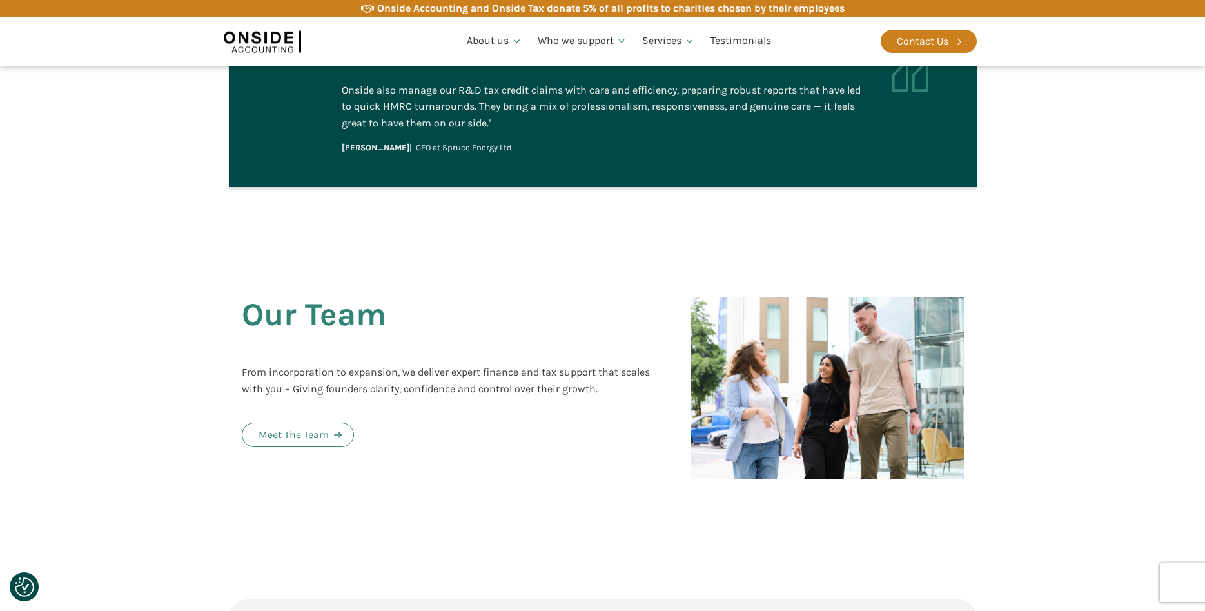
click at [267, 46] on img at bounding box center [262, 41] width 77 height 30
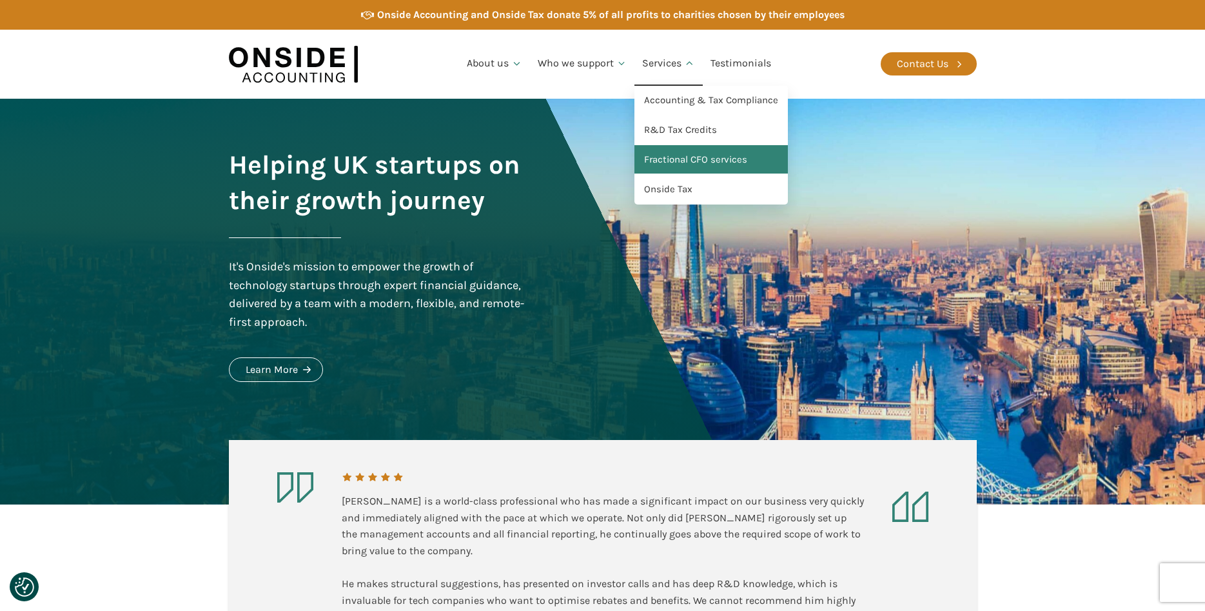
click at [658, 158] on link "Fractional CFO services" at bounding box center [710, 160] width 153 height 30
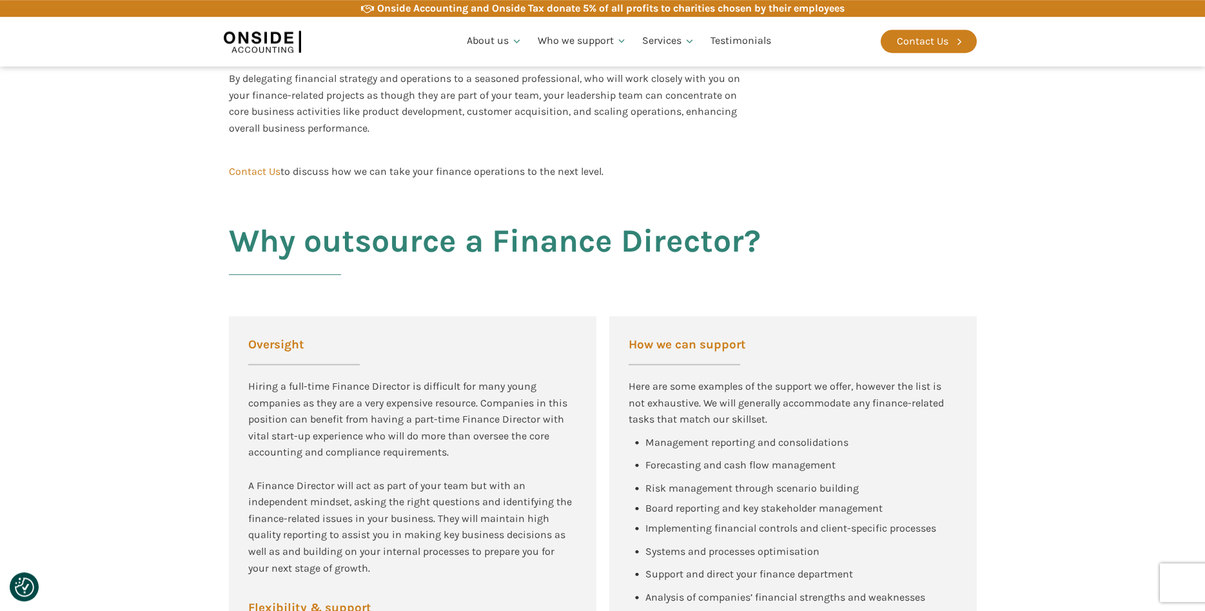
scroll to position [526, 0]
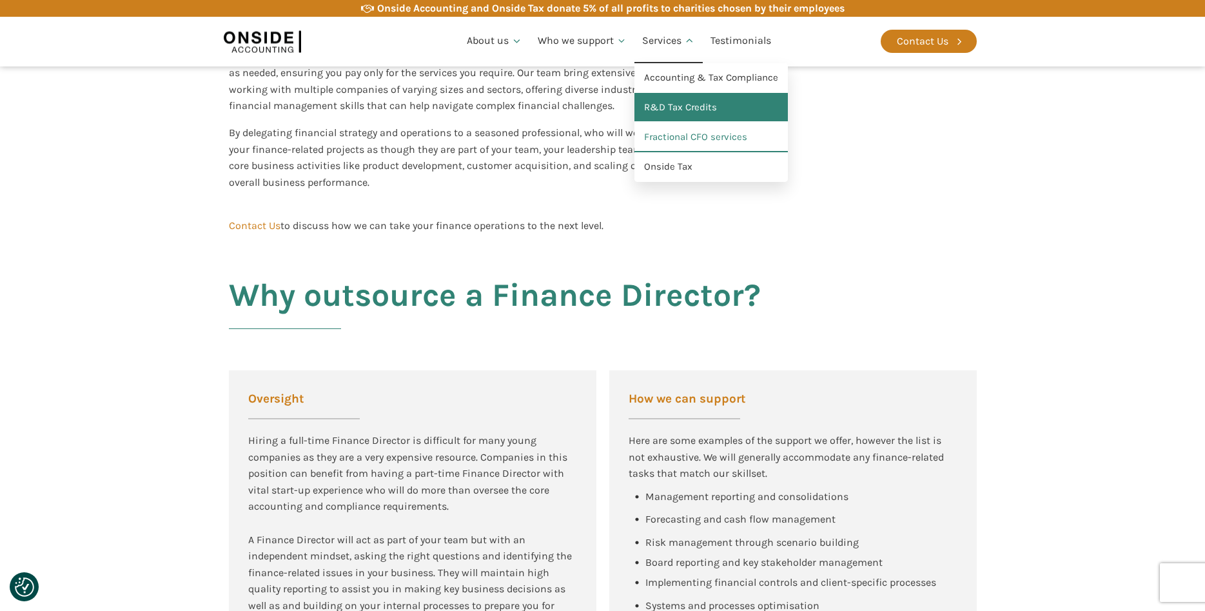
click at [660, 101] on link "R&D Tax Credits" at bounding box center [710, 108] width 153 height 30
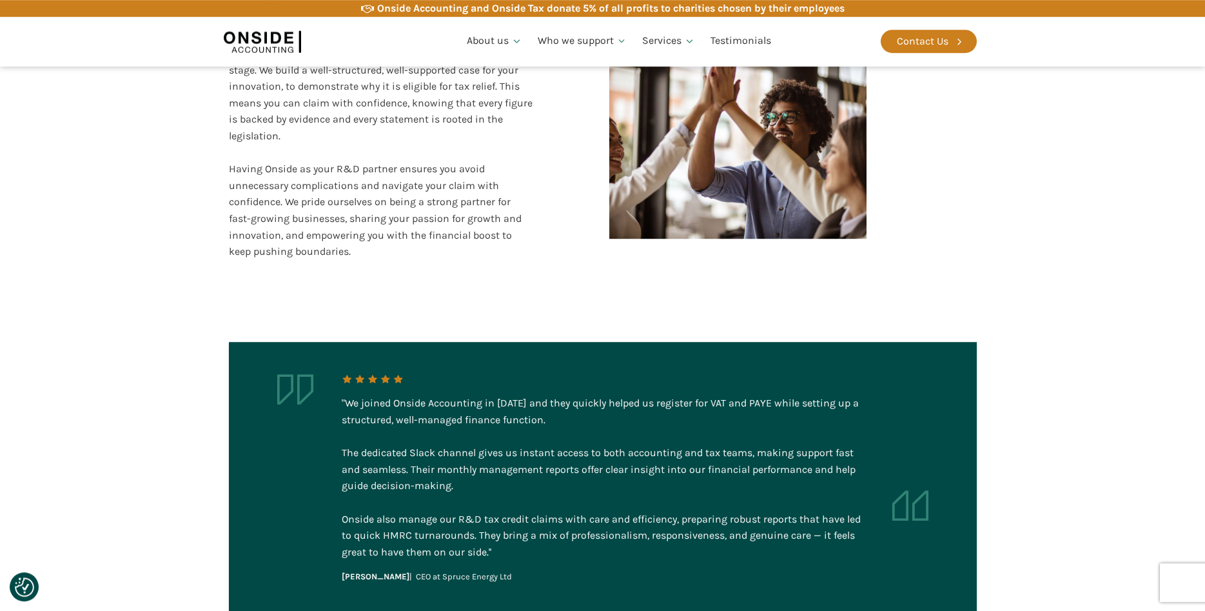
scroll to position [2565, 0]
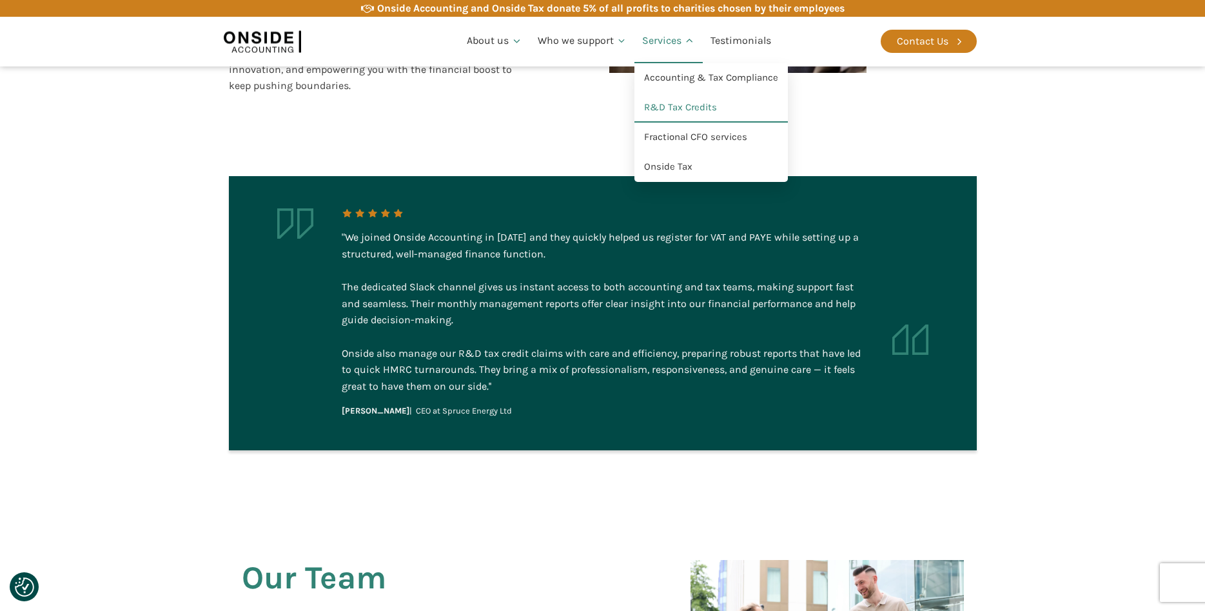
click at [664, 43] on link "Services" at bounding box center [668, 41] width 68 height 44
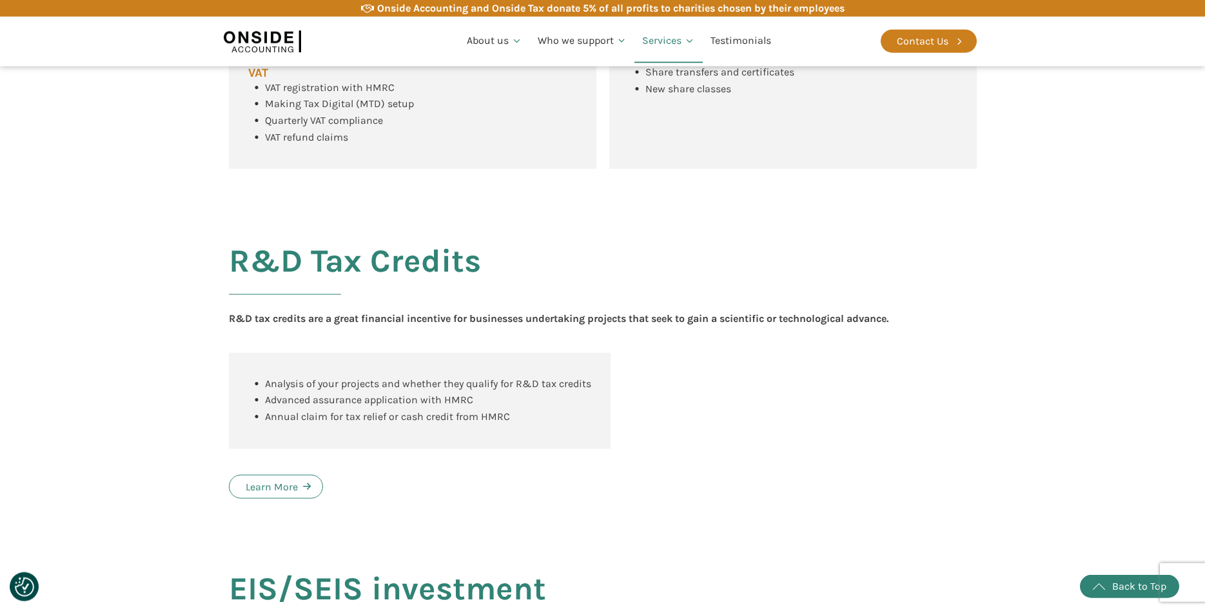
scroll to position [987, 0]
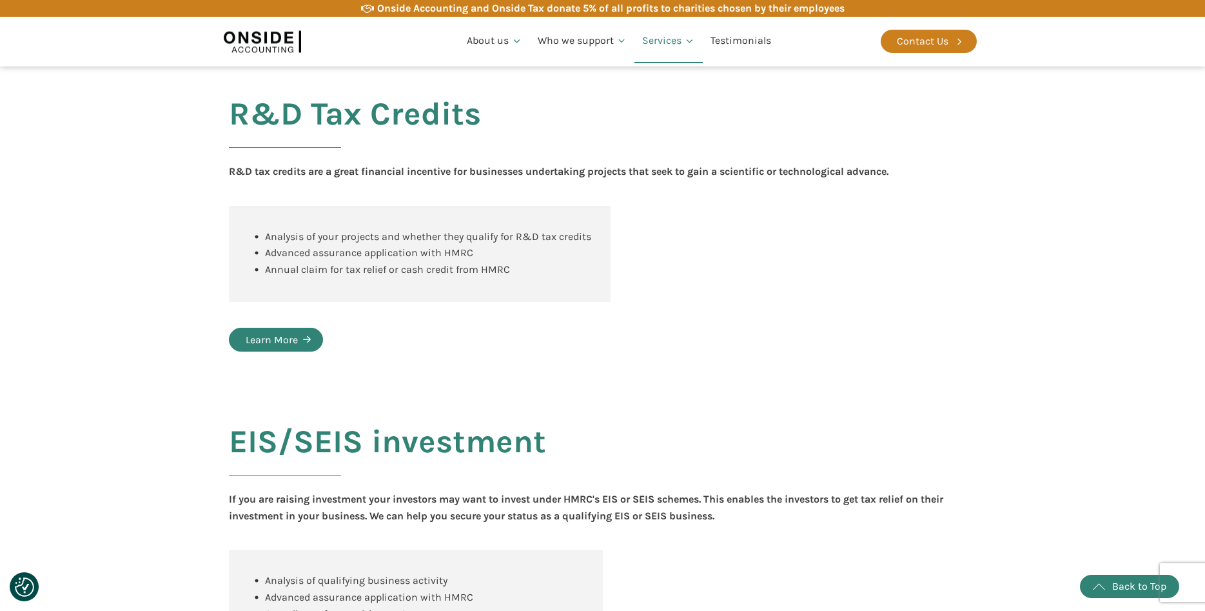
click at [280, 348] on link "Learn More" at bounding box center [276, 340] width 94 height 25
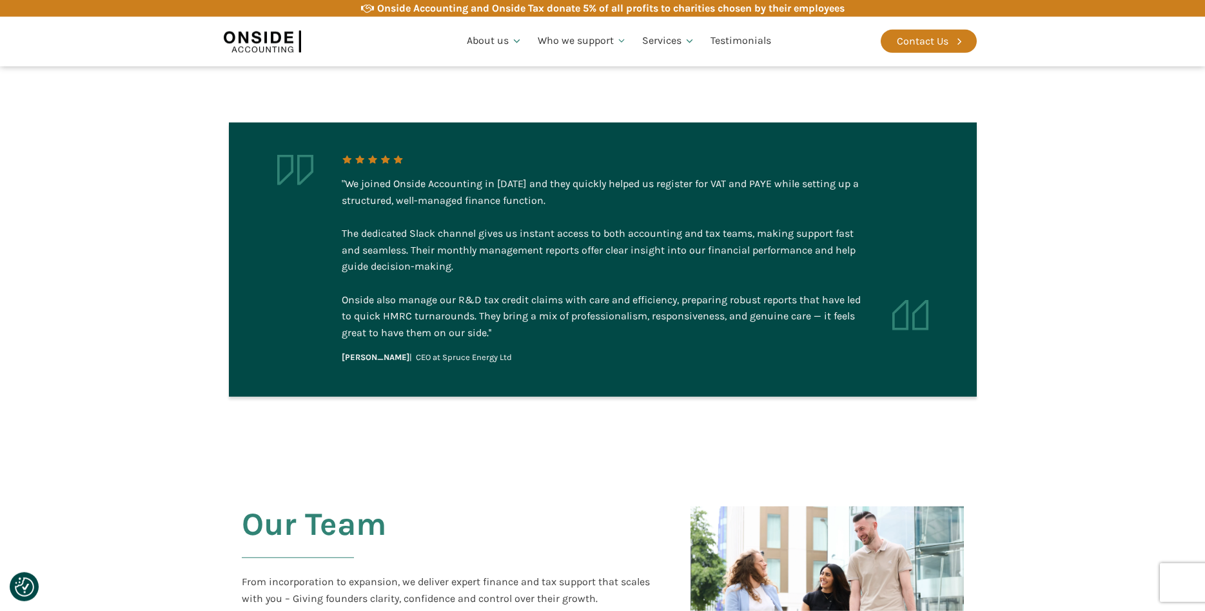
scroll to position [2631, 0]
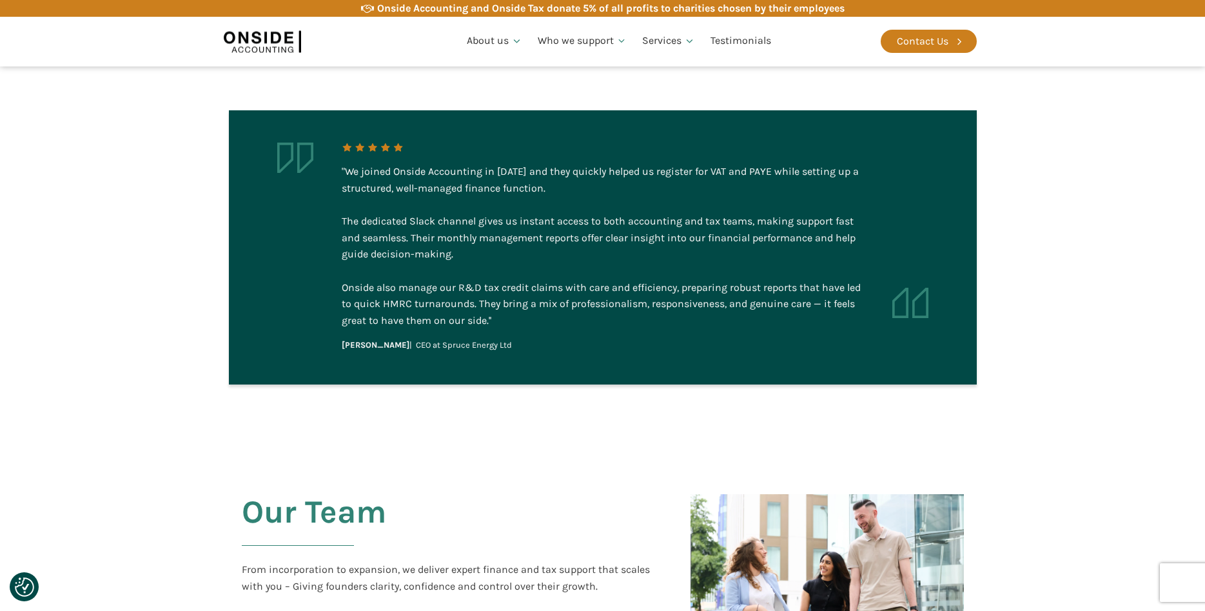
click at [276, 43] on img at bounding box center [262, 41] width 77 height 30
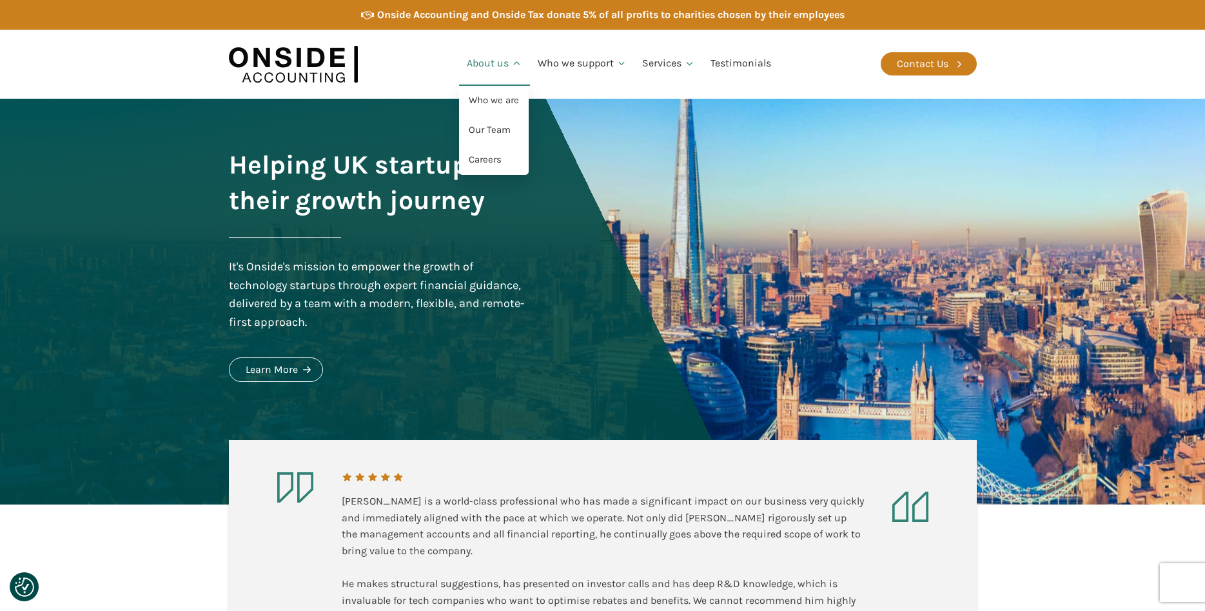
click at [482, 64] on link "About us" at bounding box center [494, 64] width 71 height 44
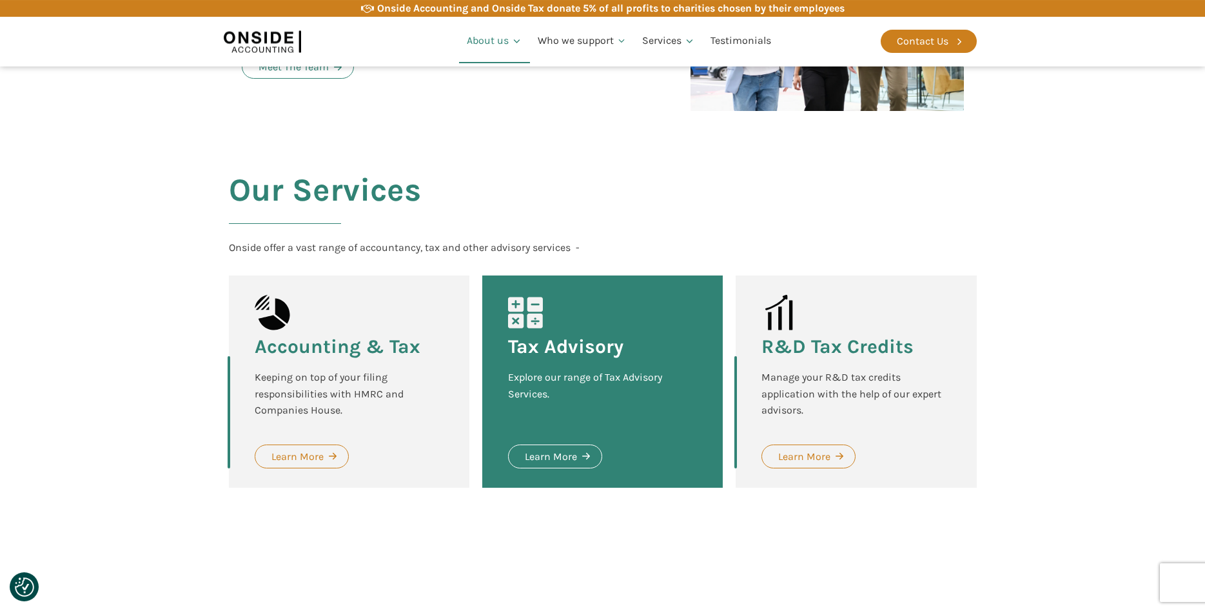
scroll to position [1644, 0]
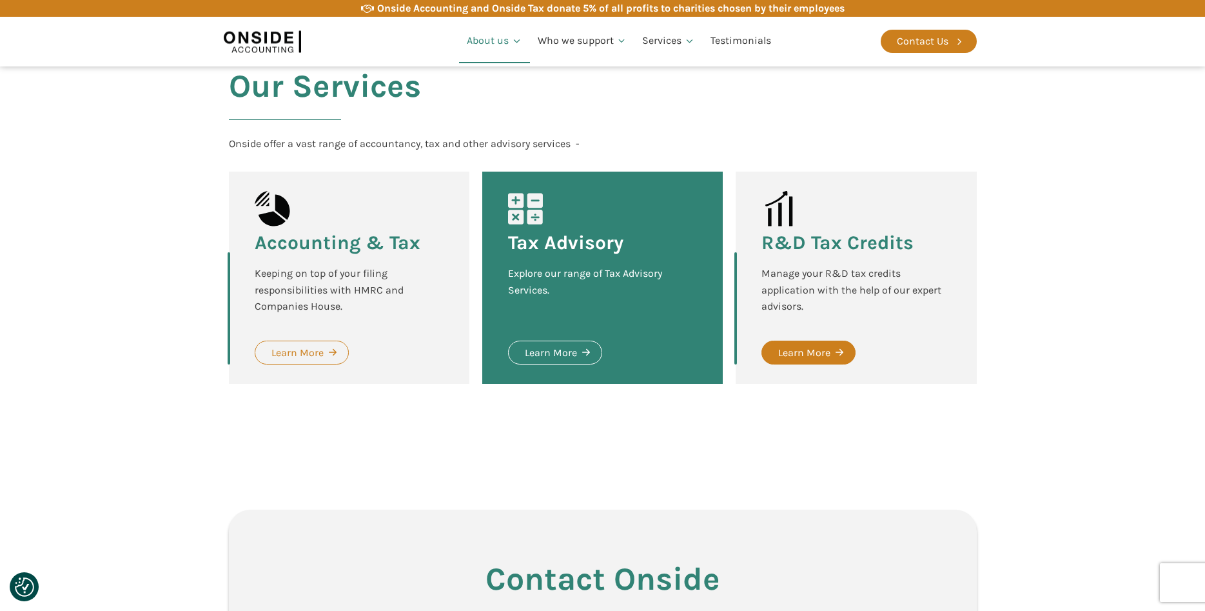
click at [809, 344] on div "Learn More" at bounding box center [804, 352] width 52 height 17
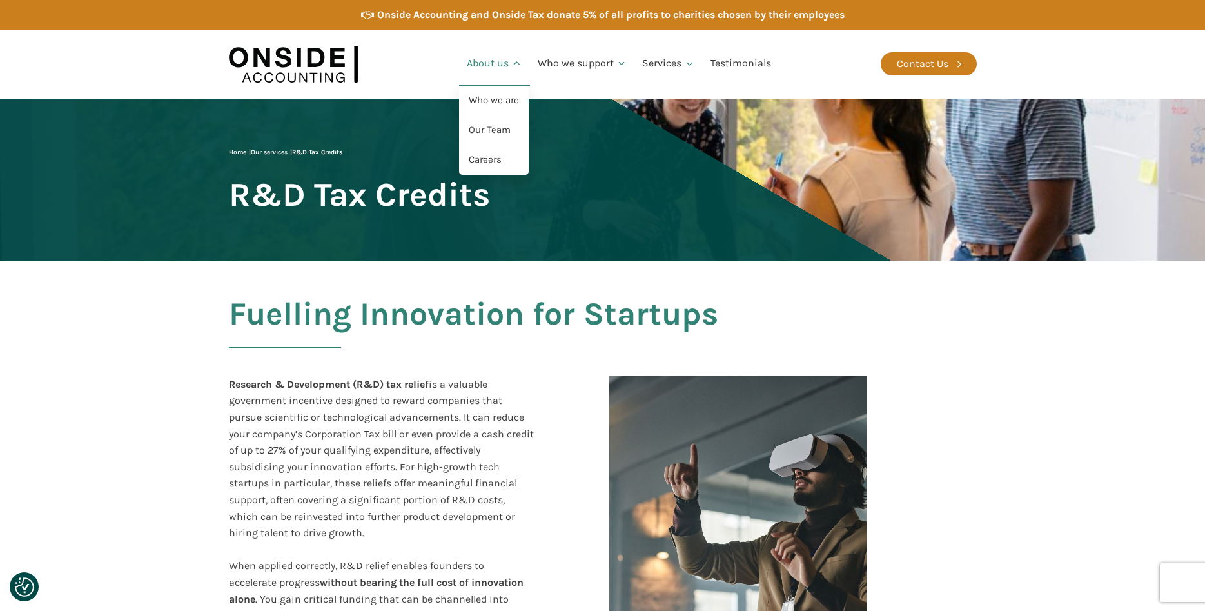
click at [489, 68] on link "About us" at bounding box center [494, 64] width 71 height 44
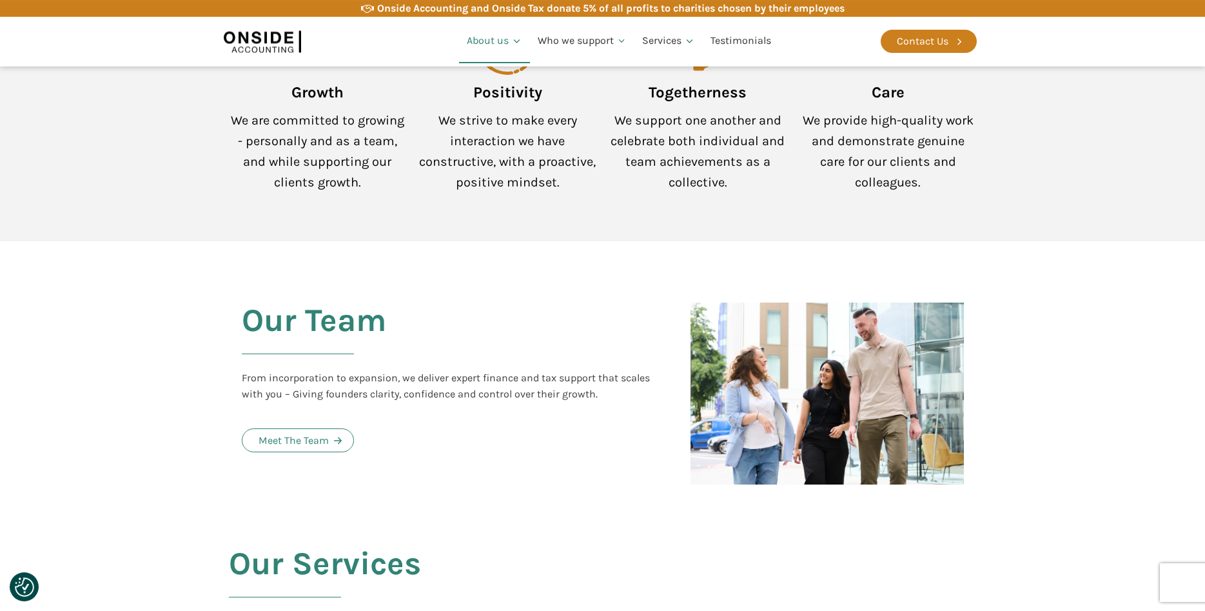
scroll to position [1118, 0]
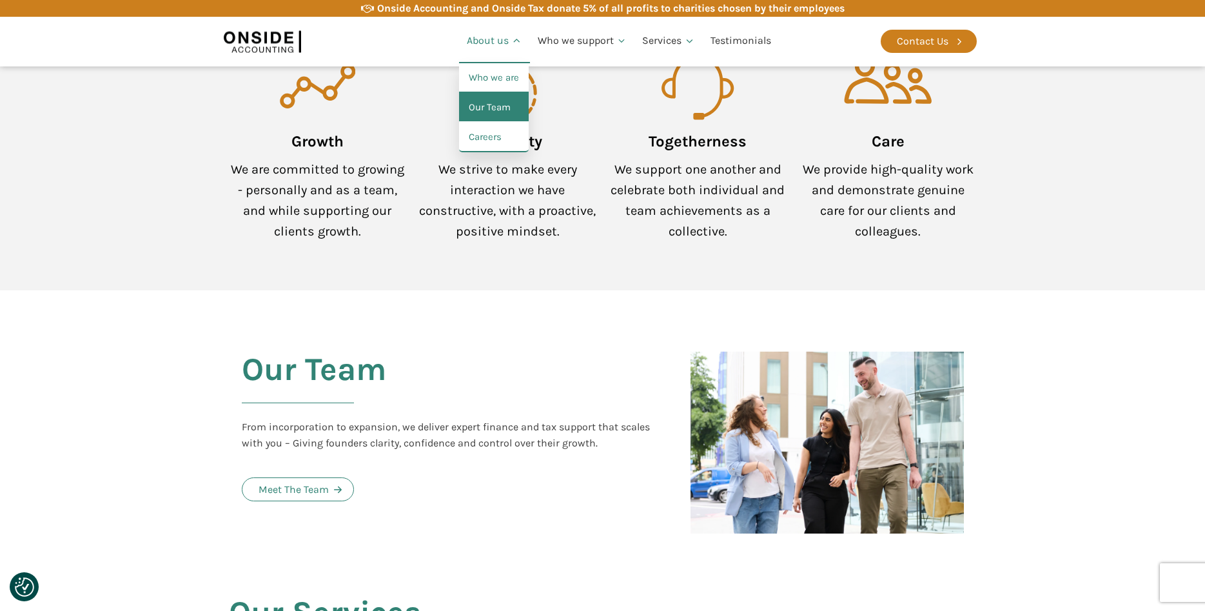
click at [493, 112] on link "Our Team" at bounding box center [494, 108] width 70 height 30
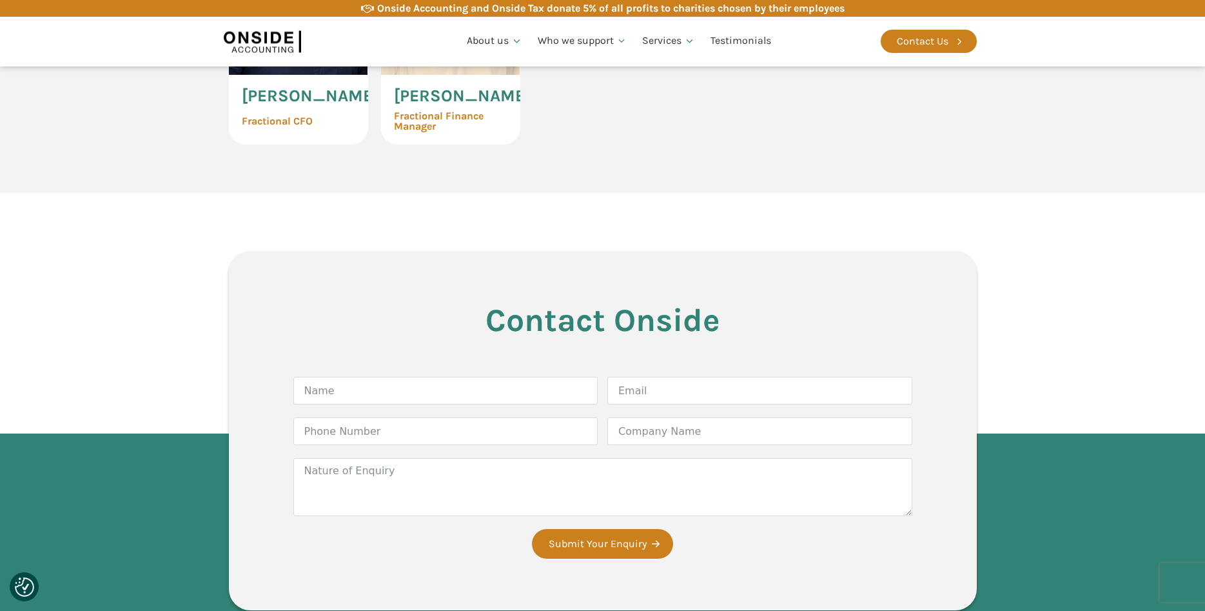
scroll to position [3420, 0]
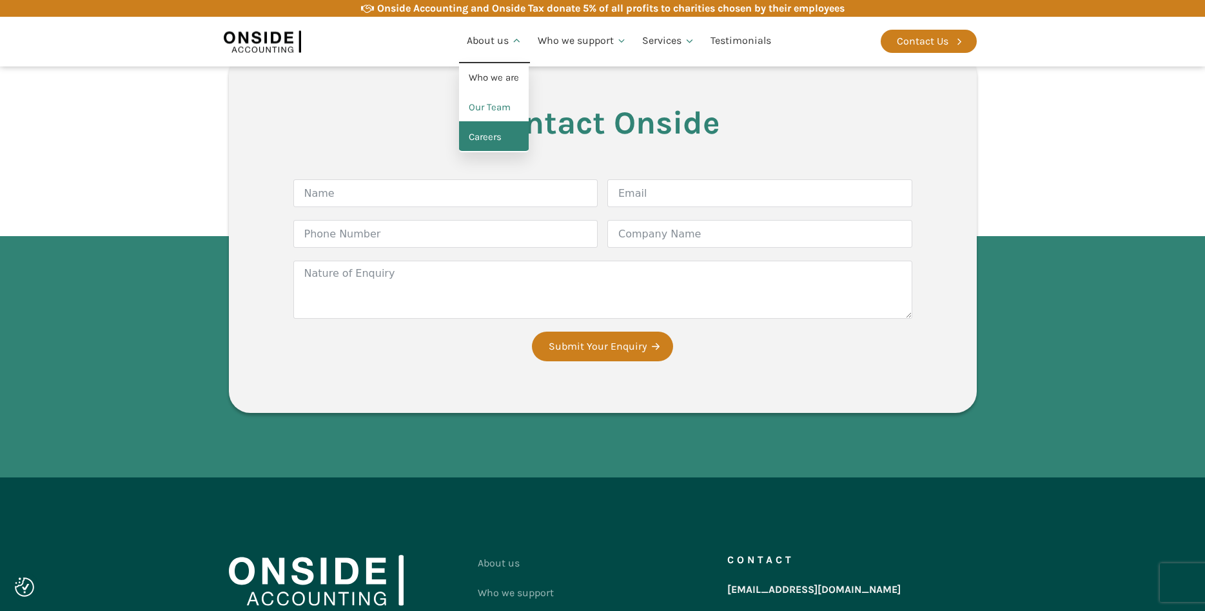
click at [493, 134] on link "Careers" at bounding box center [494, 138] width 70 height 30
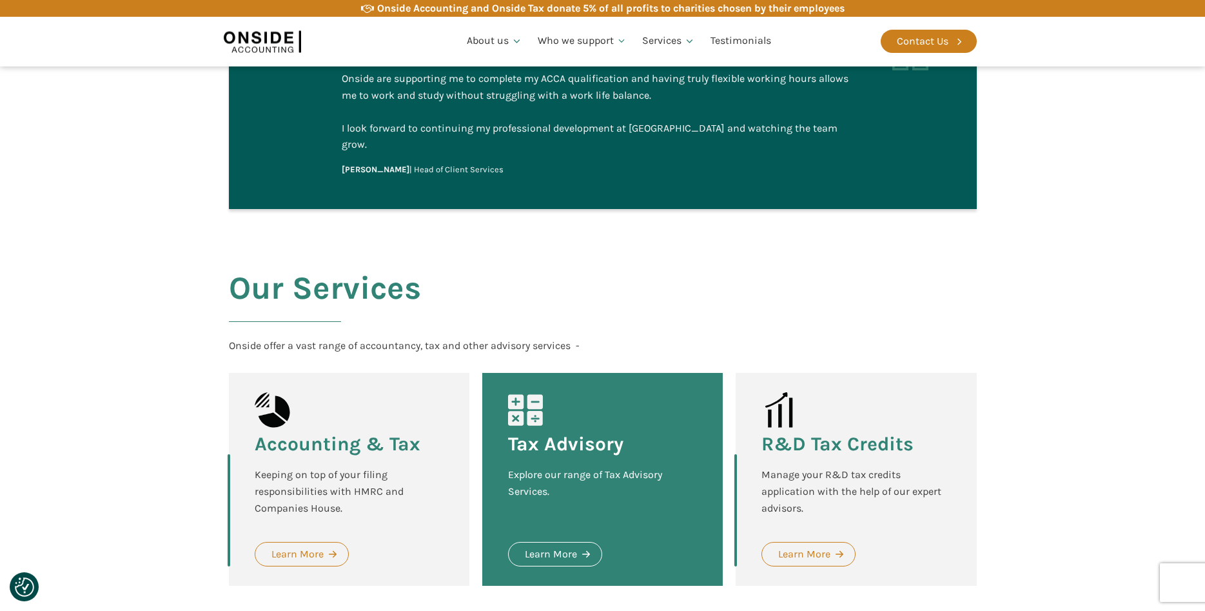
scroll to position [1578, 0]
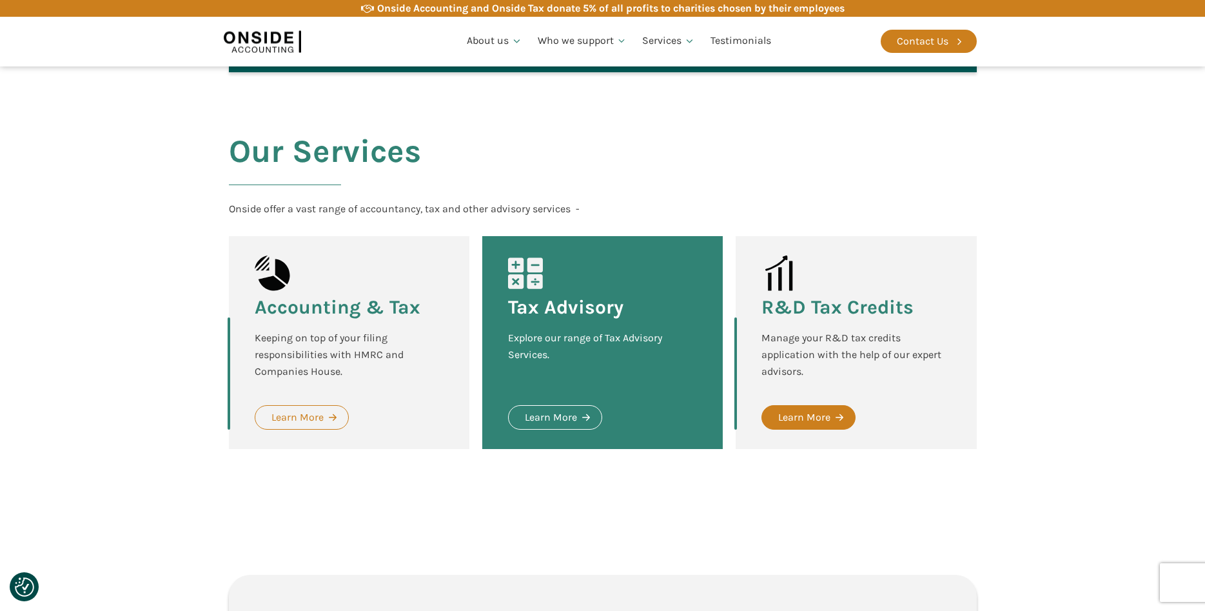
click at [816, 409] on div "Learn More" at bounding box center [804, 417] width 52 height 17
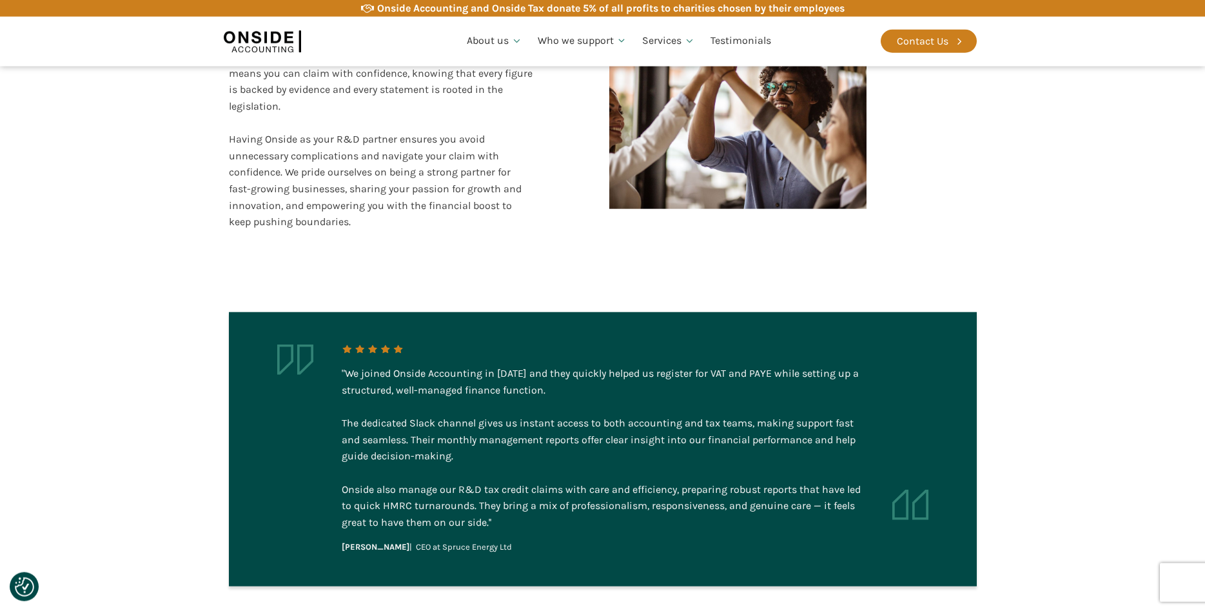
scroll to position [2424, 0]
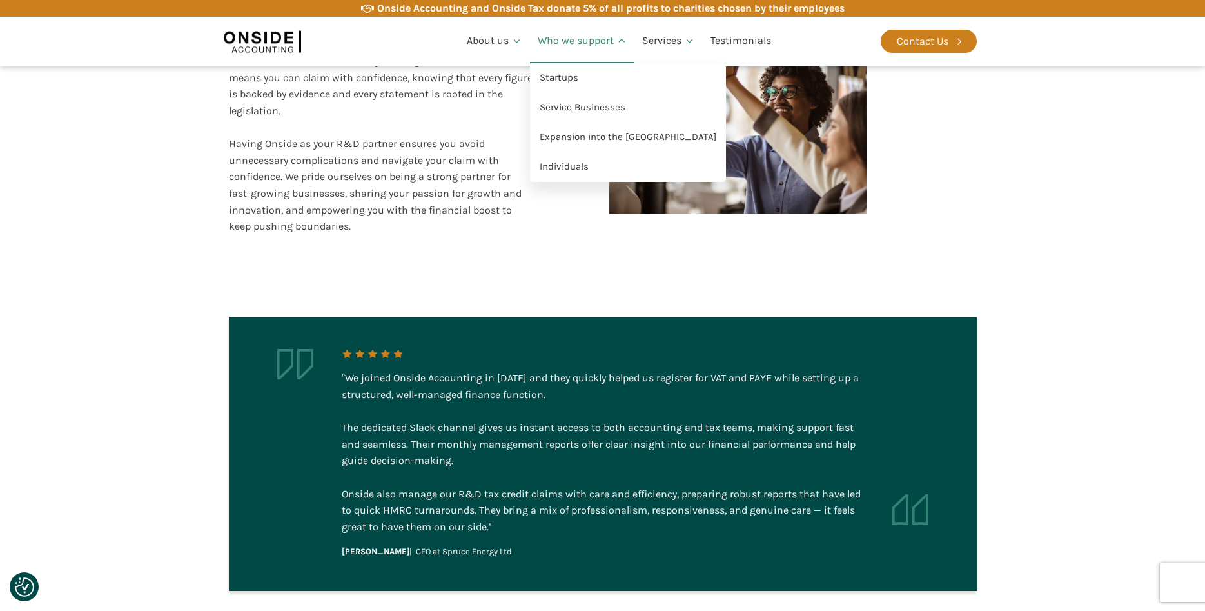
click at [588, 45] on link "Who we support" at bounding box center [582, 41] width 105 height 44
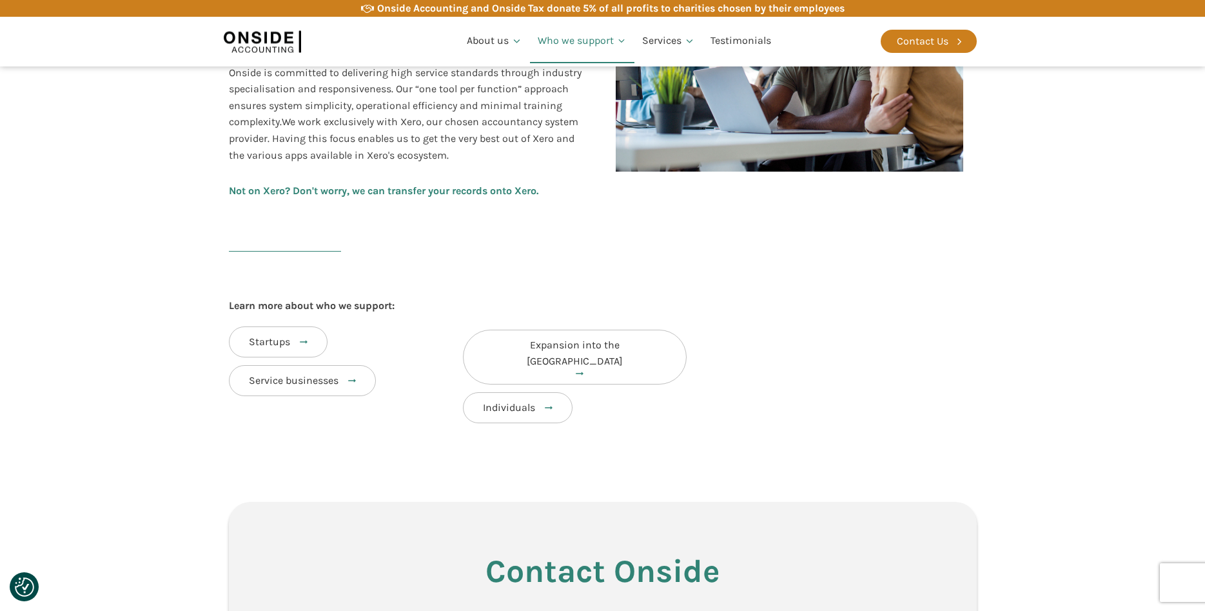
scroll to position [263, 0]
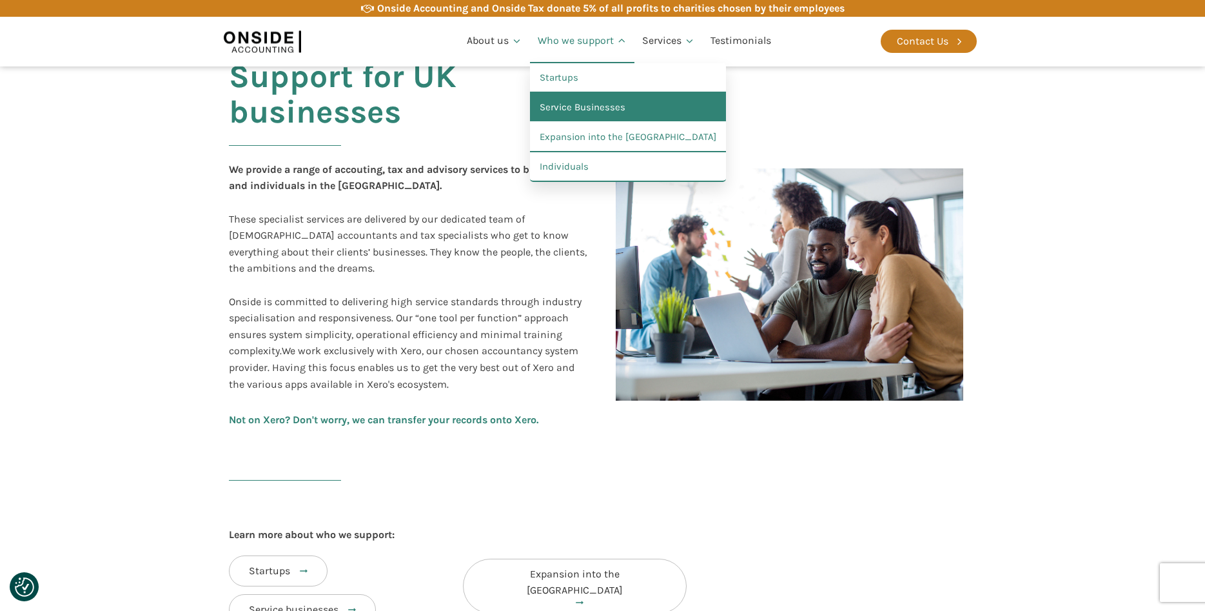
click at [582, 104] on link "Service Businesses" at bounding box center [628, 108] width 196 height 30
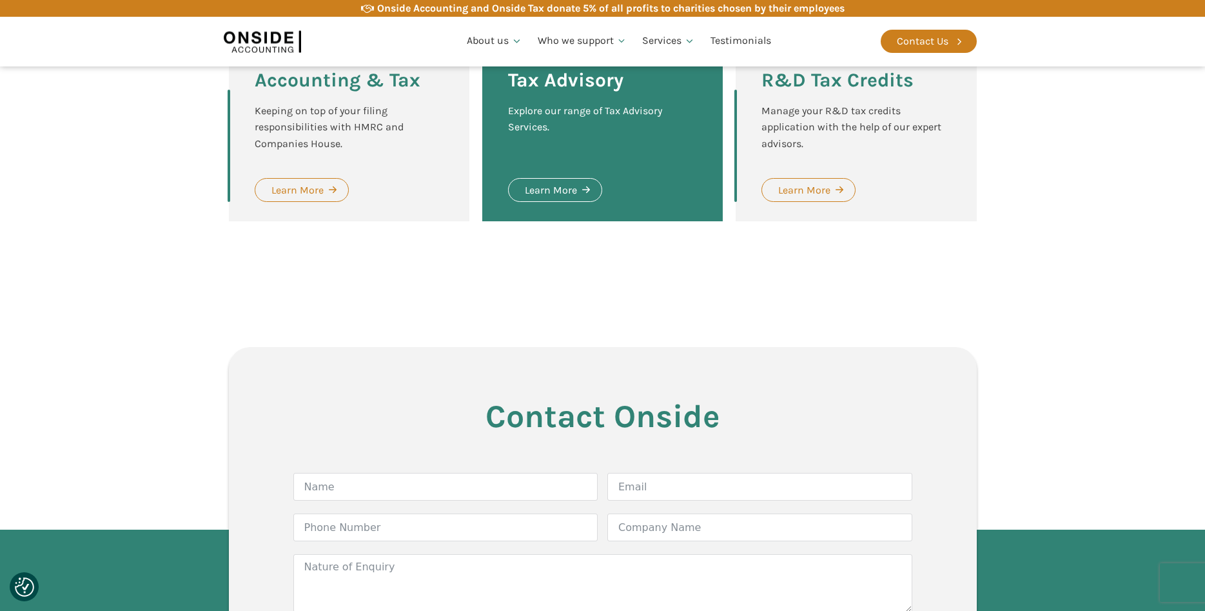
scroll to position [789, 0]
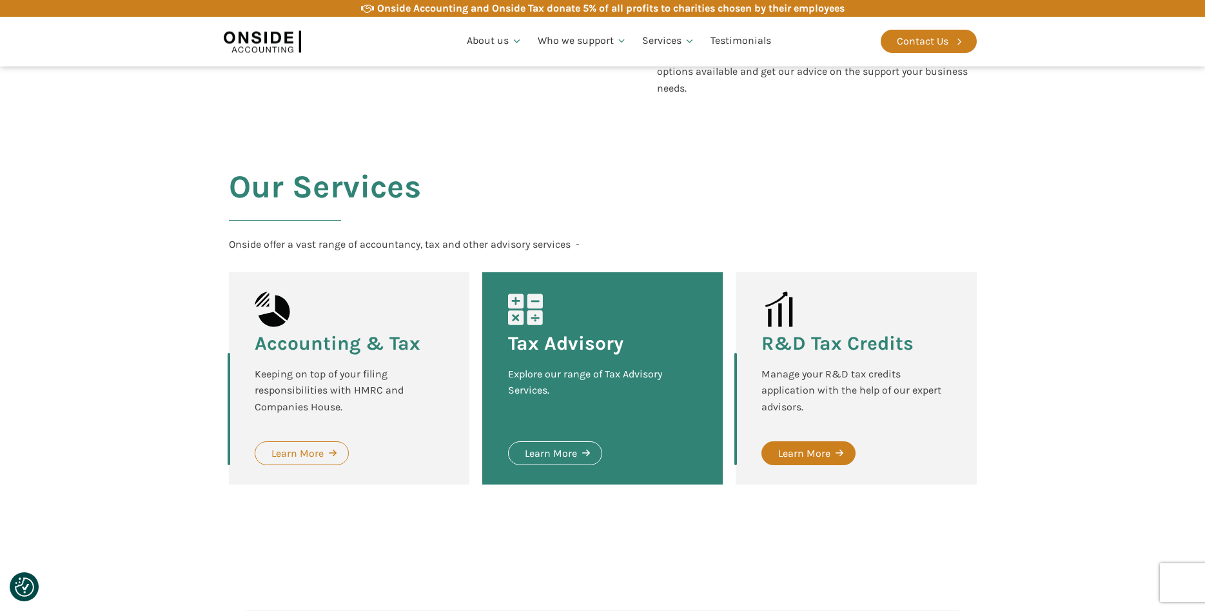
click at [809, 462] on div "Learn More" at bounding box center [804, 453] width 52 height 17
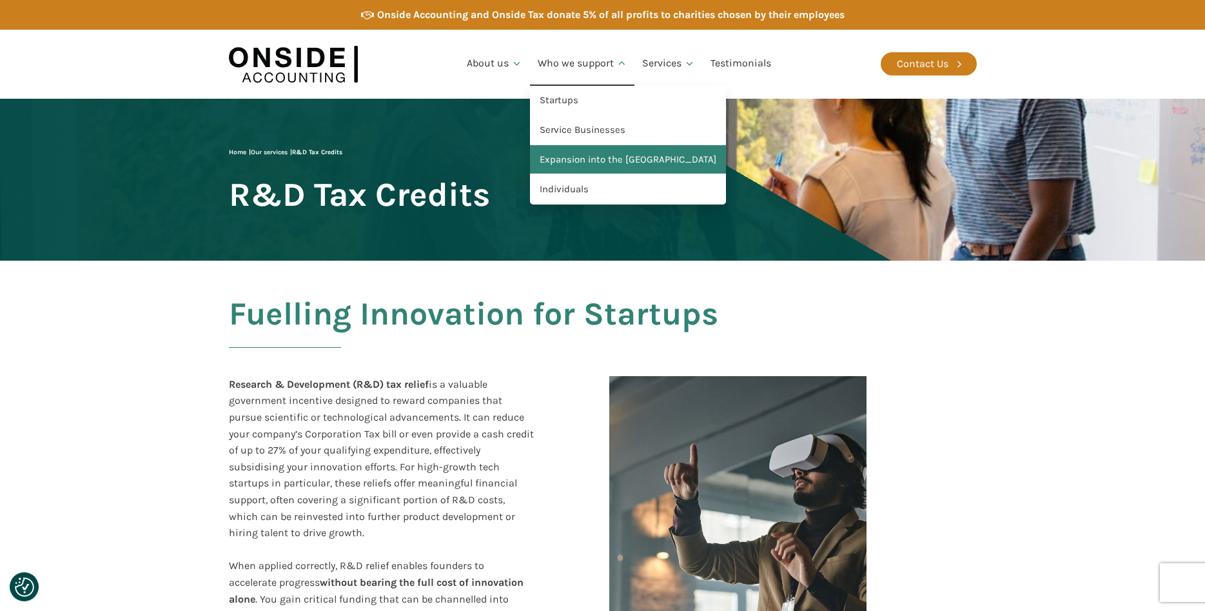
click at [585, 157] on link "Expansion into the [GEOGRAPHIC_DATA]" at bounding box center [628, 160] width 196 height 30
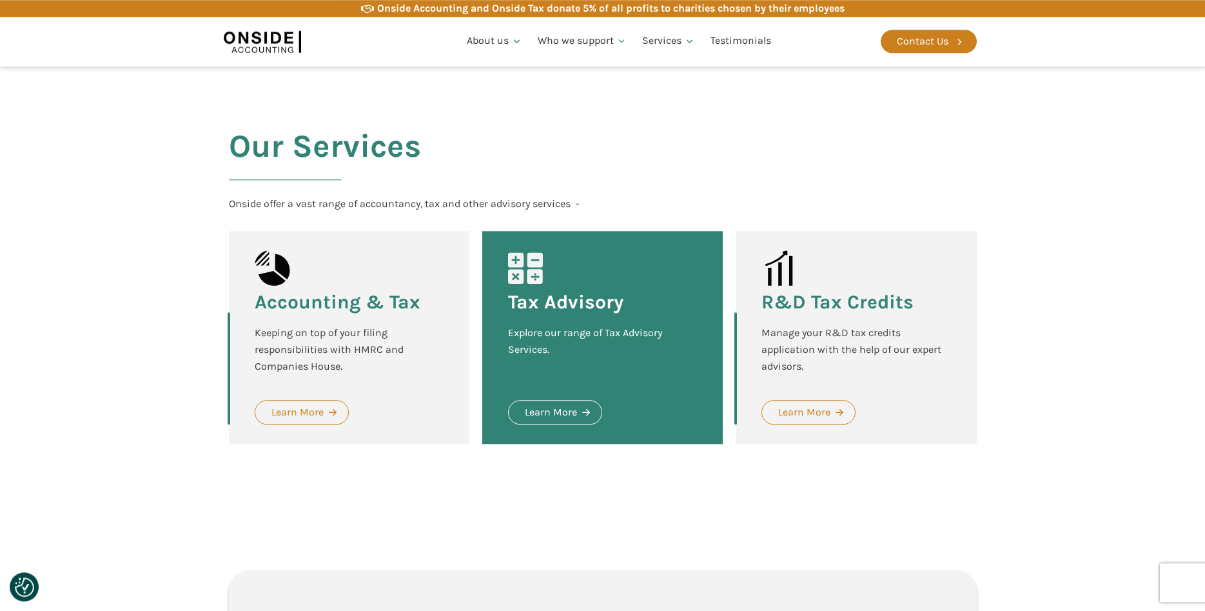
scroll to position [1052, 0]
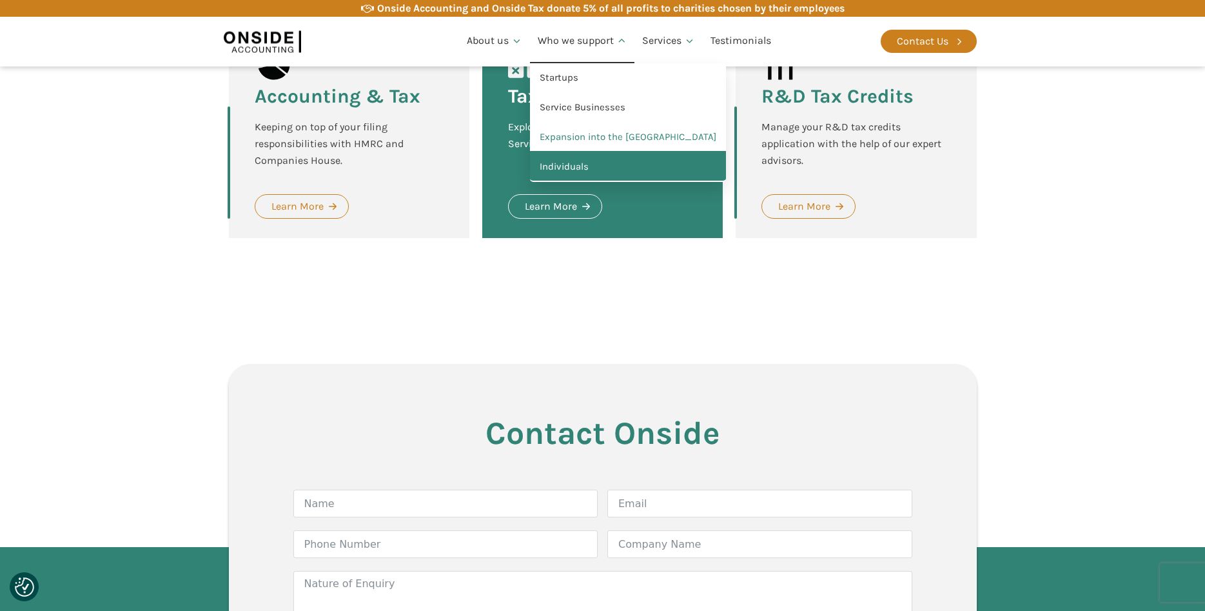
click at [605, 163] on link "Individuals" at bounding box center [628, 167] width 196 height 30
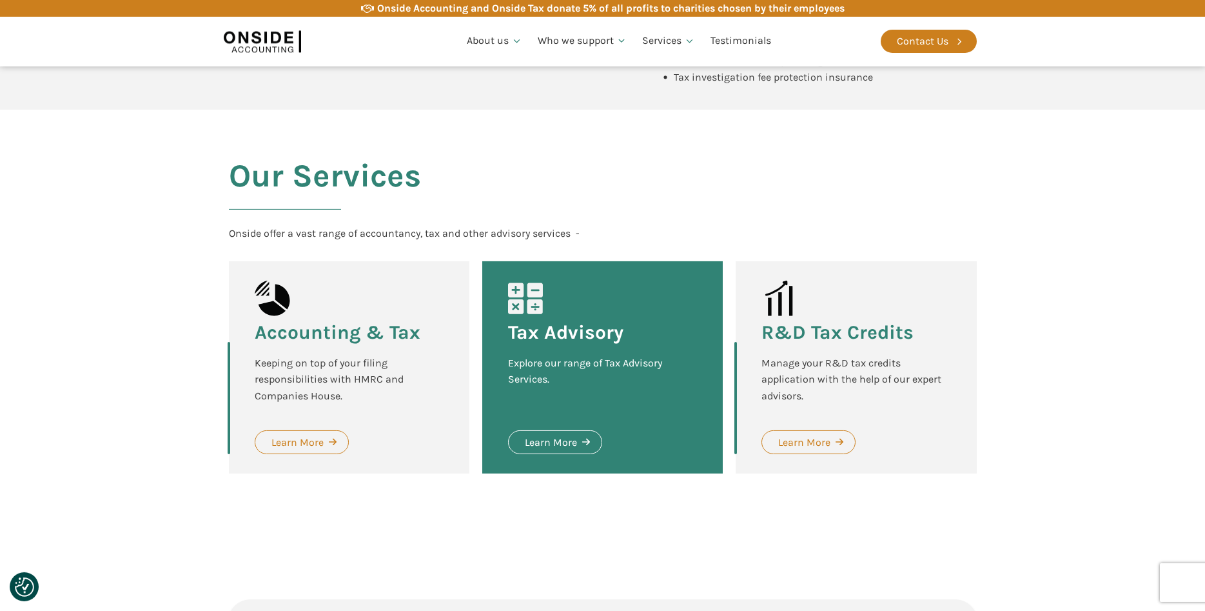
scroll to position [789, 0]
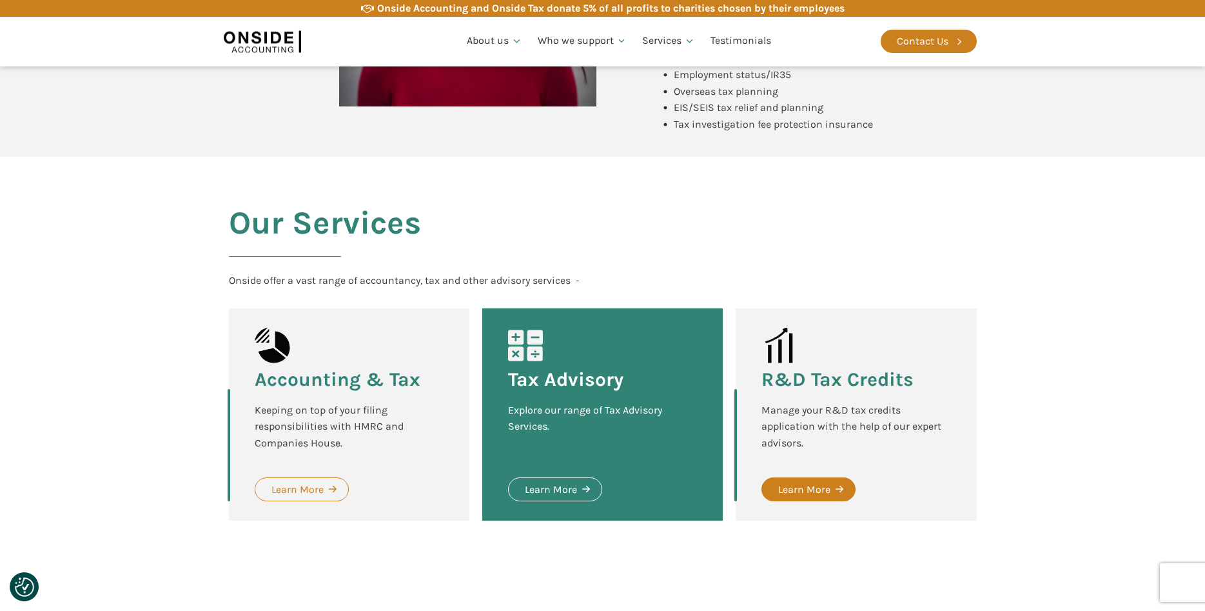
click at [807, 479] on link "Learn More" at bounding box center [808, 489] width 94 height 25
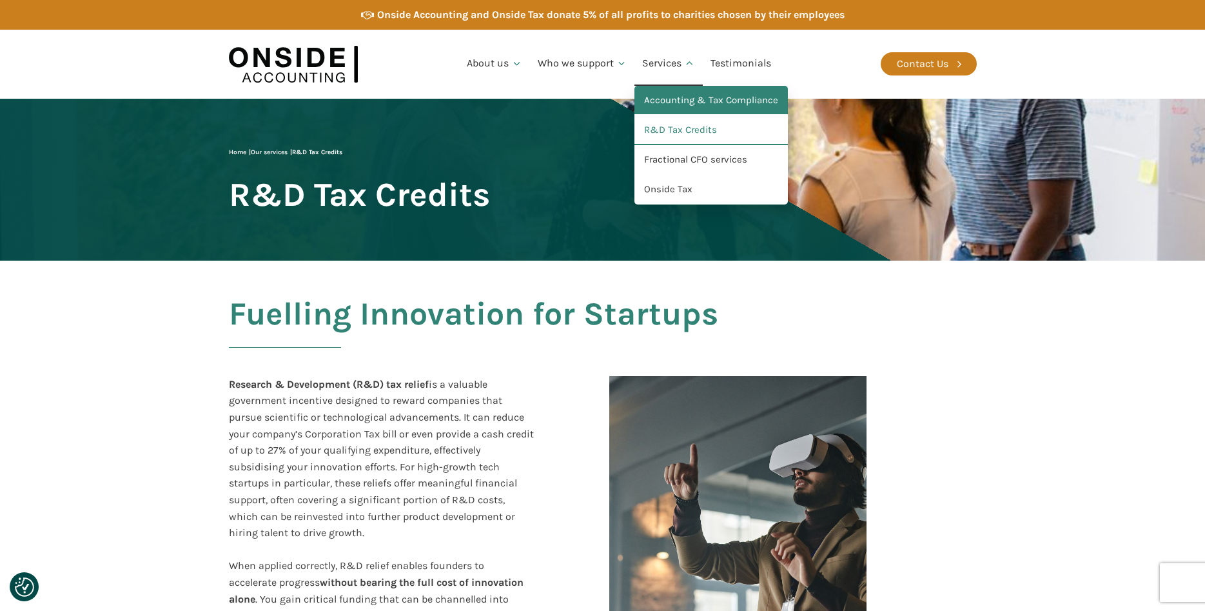
click at [674, 104] on link "Accounting & Tax Compliance" at bounding box center [710, 101] width 153 height 30
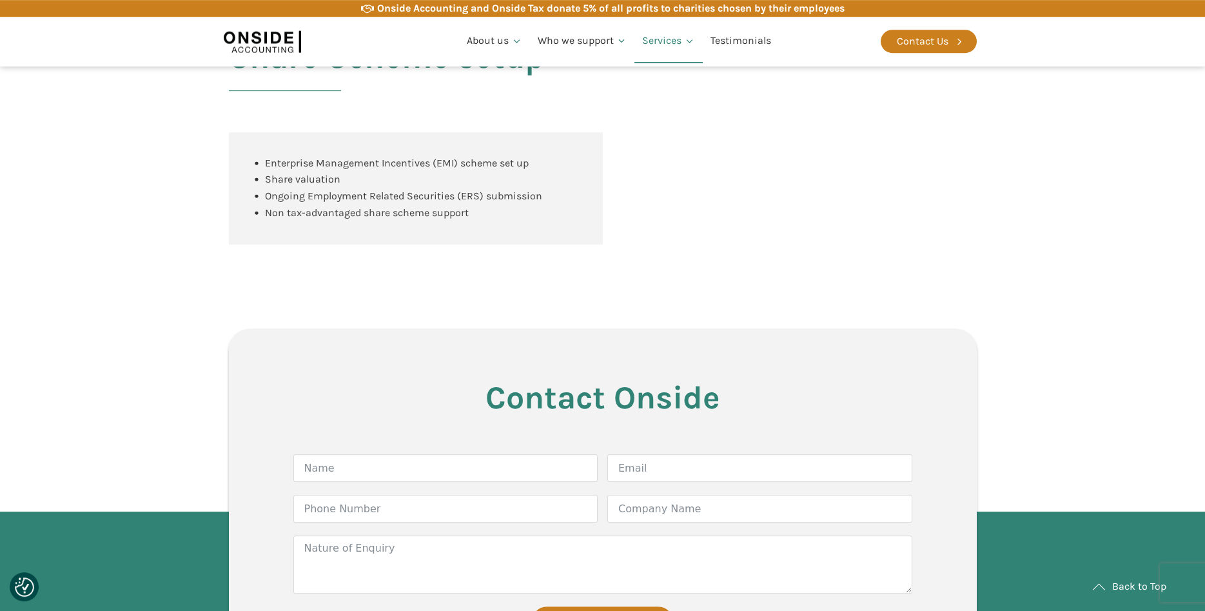
scroll to position [1540, 0]
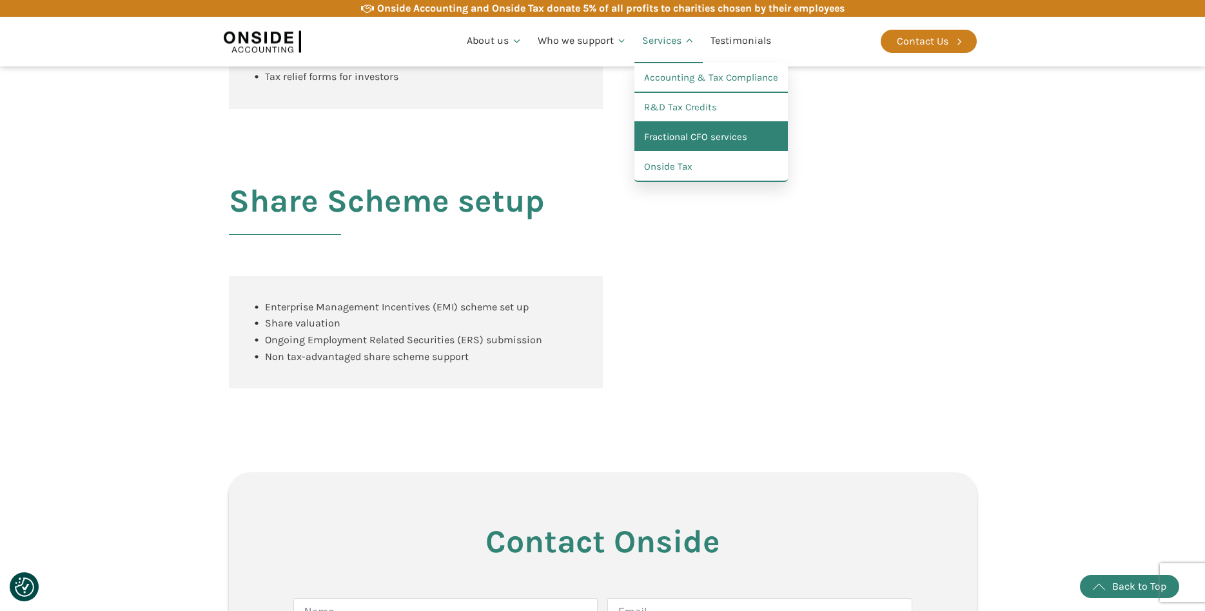
click at [669, 137] on link "Fractional CFO services" at bounding box center [710, 138] width 153 height 30
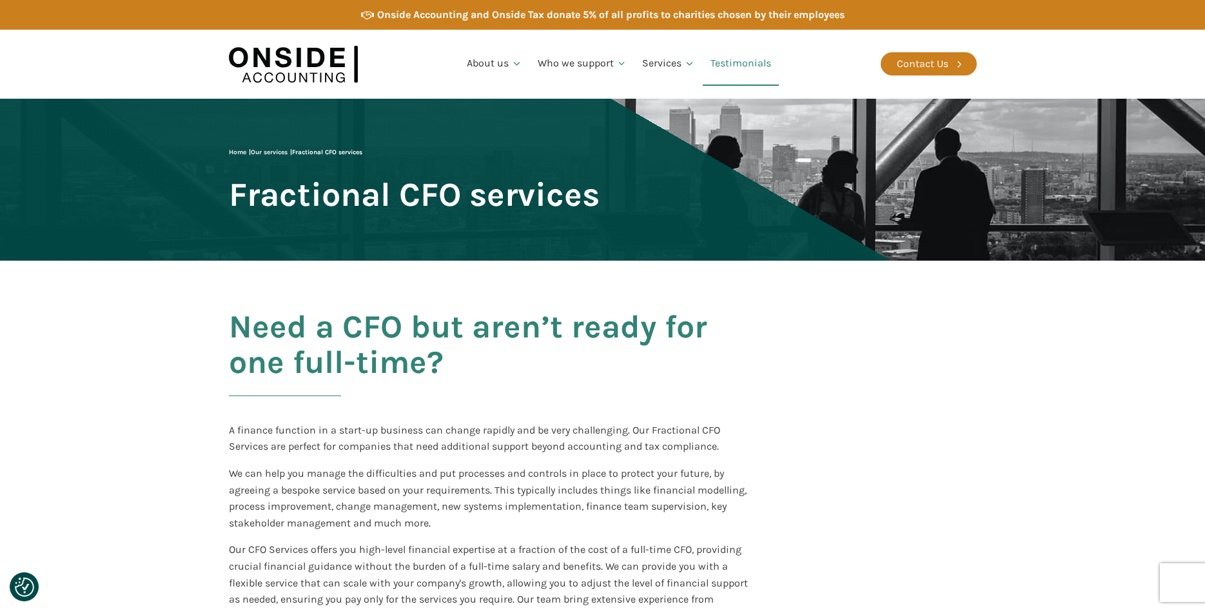
click at [729, 63] on link "Testimonials" at bounding box center [741, 64] width 76 height 44
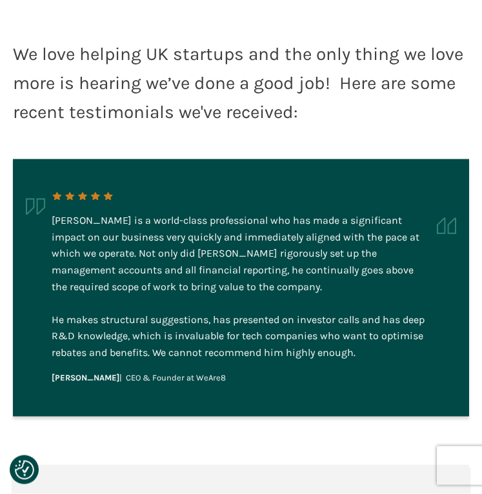
scroll to position [263, 0]
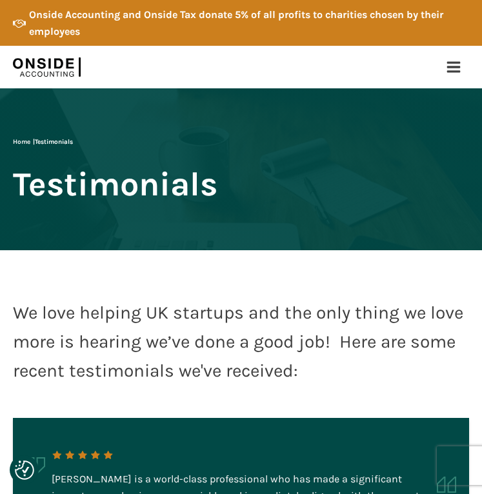
scroll to position [263, 0]
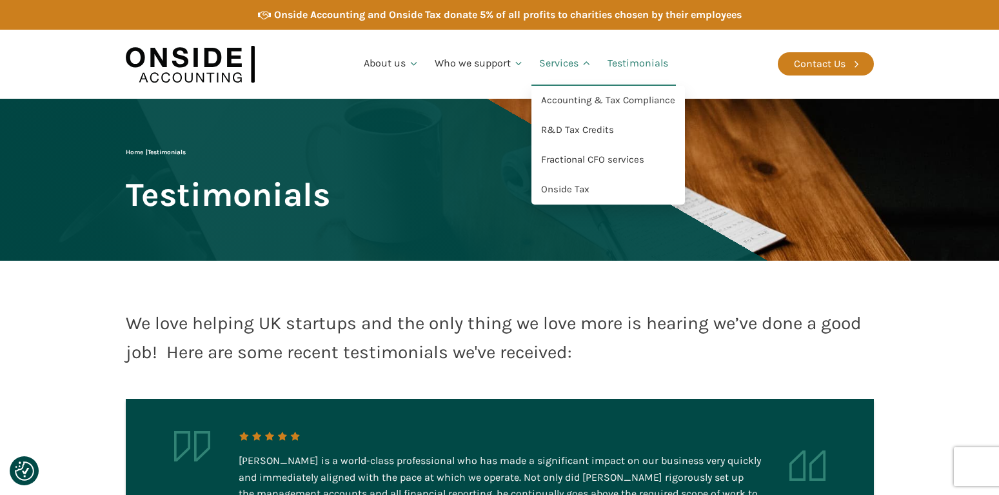
click at [481, 69] on link "Services" at bounding box center [565, 64] width 68 height 44
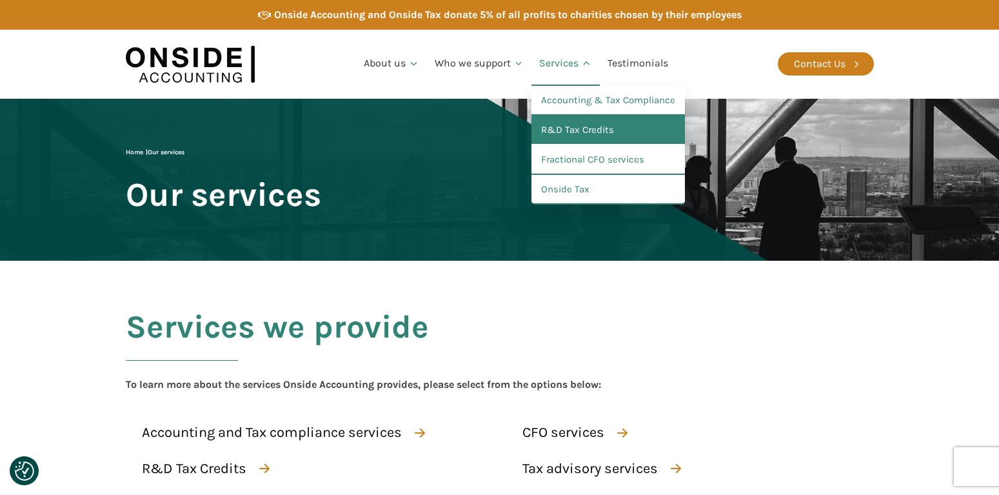
click at [564, 126] on link "R&D Tax Credits" at bounding box center [607, 130] width 153 height 30
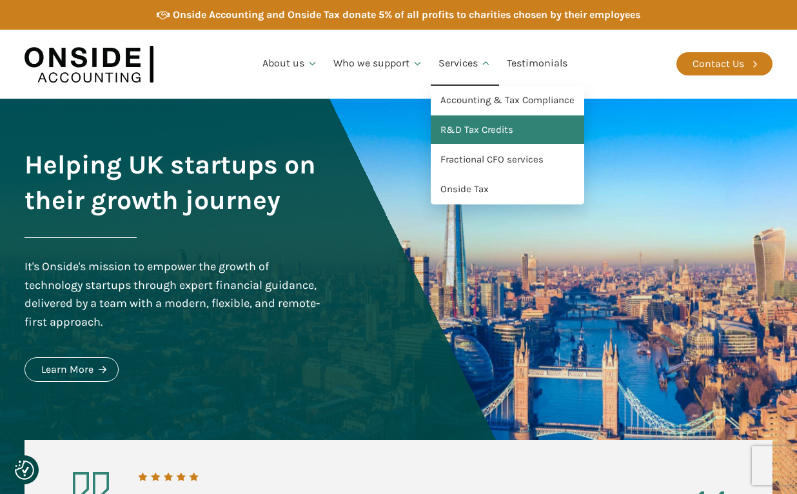
click at [462, 121] on link "R&D Tax Credits" at bounding box center [507, 130] width 153 height 30
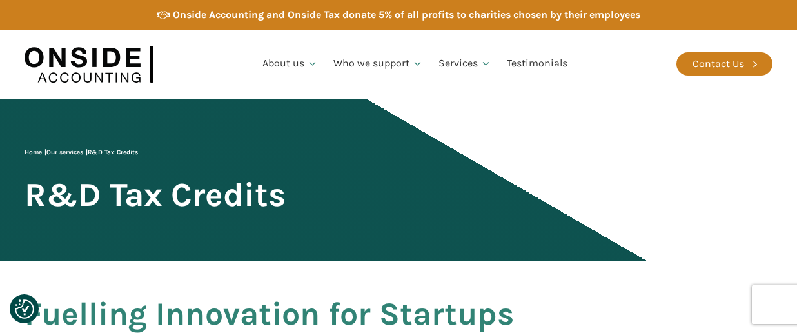
click at [286, 164] on div "Home | Our services | R&D Tax Credits R&D Tax Credits" at bounding box center [155, 179] width 261 height 65
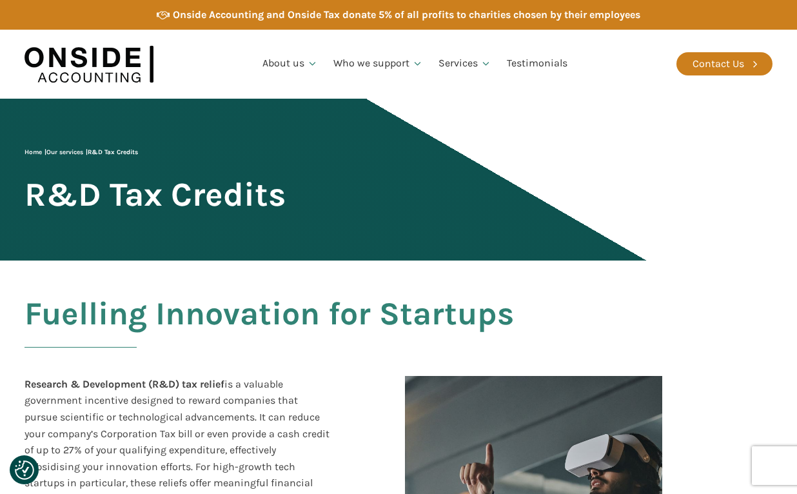
click at [70, 55] on img at bounding box center [89, 64] width 129 height 50
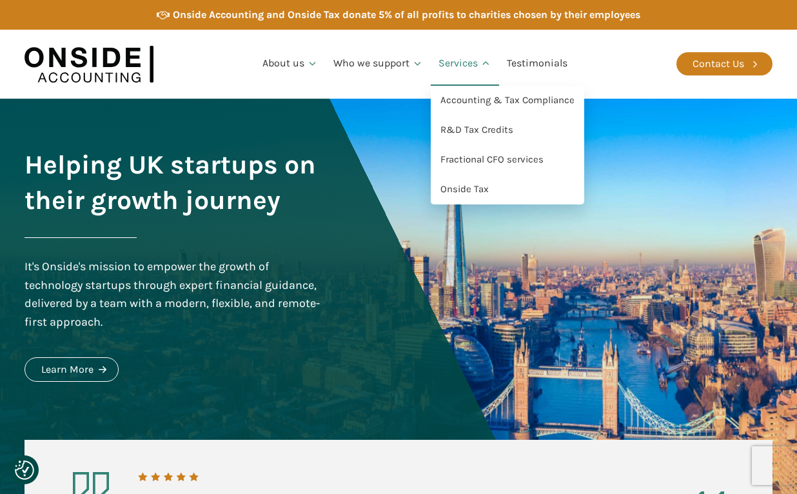
click at [466, 63] on link "Services" at bounding box center [465, 64] width 68 height 44
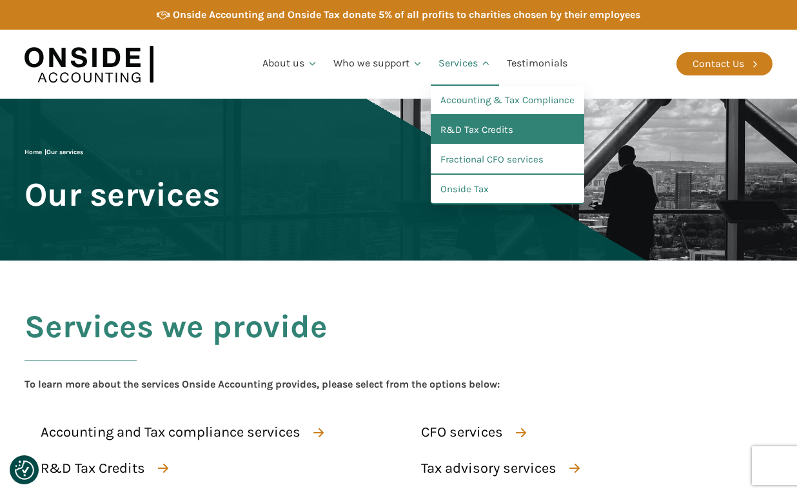
click at [481, 130] on link "R&D Tax Credits" at bounding box center [507, 130] width 153 height 30
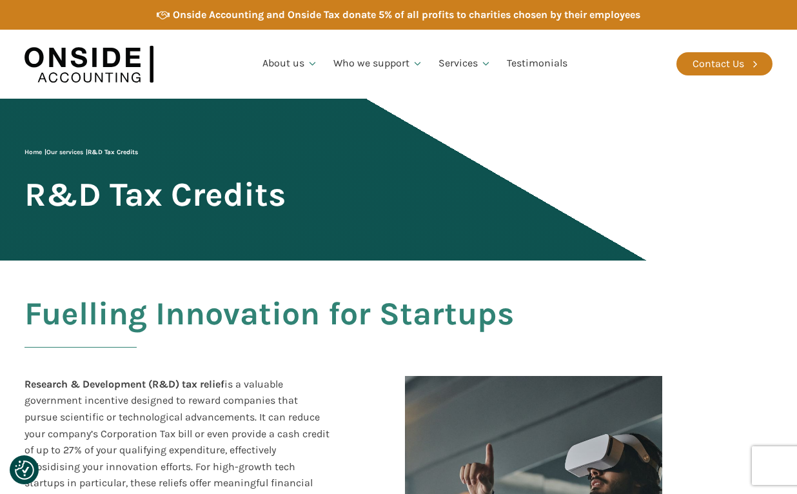
click at [286, 148] on div "Home | Our services | R&D Tax Credits R&D Tax Credits" at bounding box center [155, 179] width 261 height 65
click at [101, 70] on img at bounding box center [89, 64] width 129 height 50
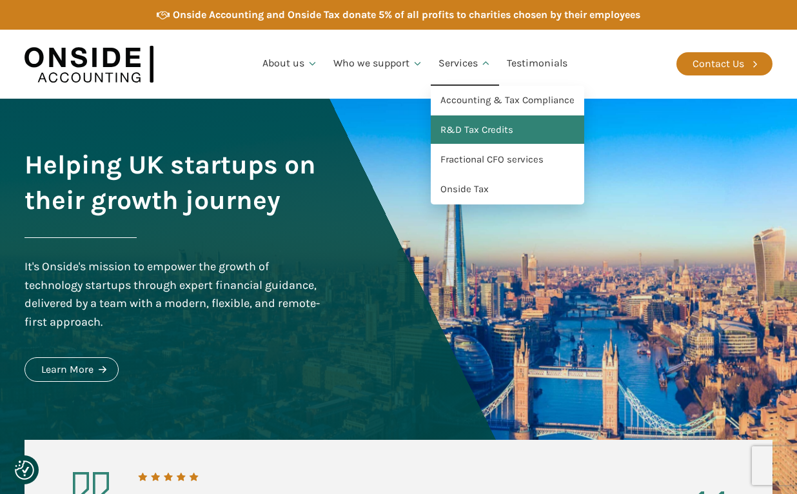
click at [459, 122] on link "R&D Tax Credits" at bounding box center [507, 130] width 153 height 30
click at [475, 132] on link "R&D Tax Credits" at bounding box center [507, 130] width 153 height 30
